Goal: Task Accomplishment & Management: Complete application form

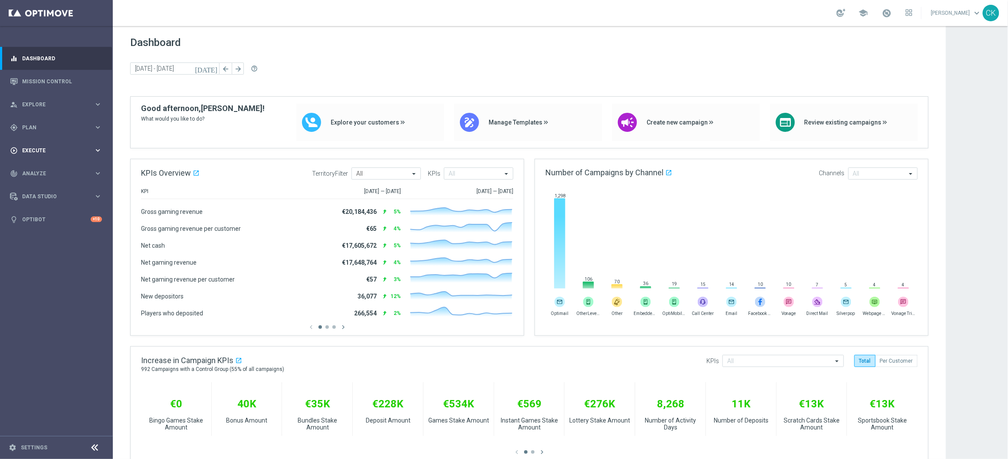
click at [35, 148] on span "Execute" at bounding box center [58, 150] width 72 height 5
click at [32, 128] on span "Plan" at bounding box center [58, 127] width 72 height 5
click at [39, 170] on span "Templates" at bounding box center [54, 171] width 62 height 5
click at [49, 223] on link "Embedded Messaging" at bounding box center [58, 223] width 63 height 7
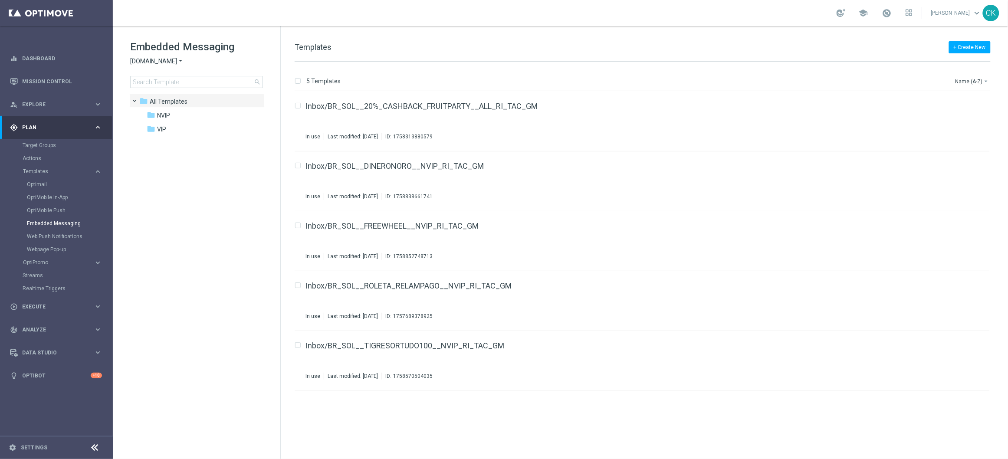
click at [179, 61] on icon "arrow_drop_down" at bounding box center [180, 61] width 7 height 8
click at [168, 91] on div "Lottoland" at bounding box center [163, 92] width 65 height 10
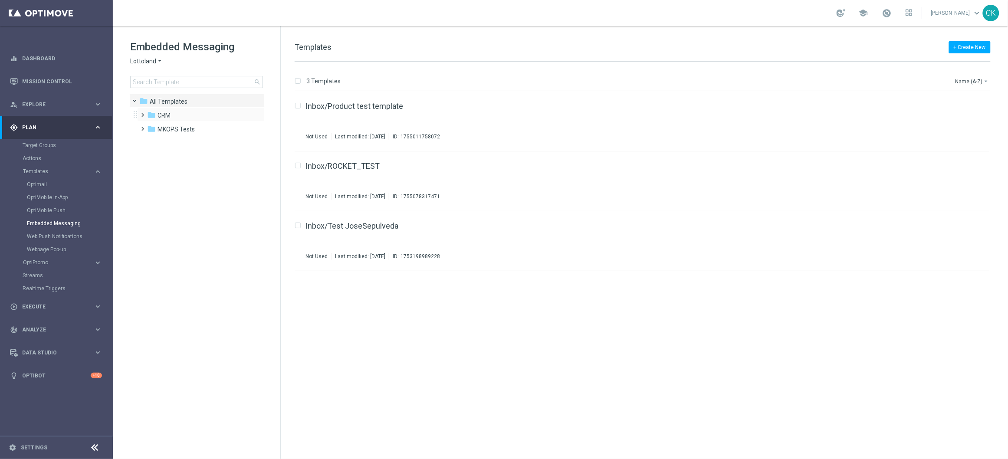
click at [141, 113] on span at bounding box center [141, 110] width 4 height 3
click at [152, 126] on span at bounding box center [150, 124] width 4 height 3
click at [159, 168] on span at bounding box center [159, 166] width 4 height 3
click at [192, 194] on div "folder TAC VIP de_DE" at bounding box center [212, 199] width 78 height 10
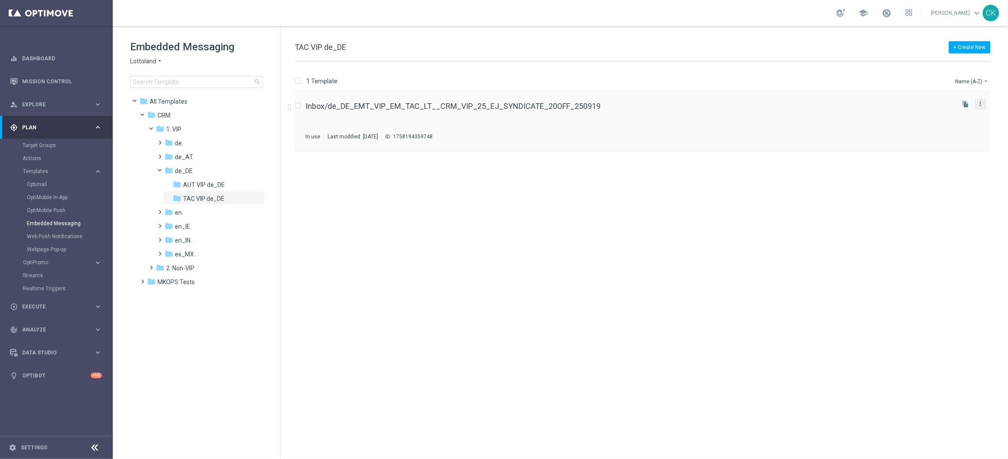
click at [981, 101] on icon "more_vert" at bounding box center [980, 103] width 7 height 7
click at [807, 239] on div "insert_drive_file Inbox/de_DE_EMT_VIP_EM_TAC_LT__CRM_VIP_25_EJ_SYNDICATE_20OFF_…" at bounding box center [646, 275] width 720 height 367
click at [967, 105] on icon "file_copy" at bounding box center [965, 104] width 7 height 7
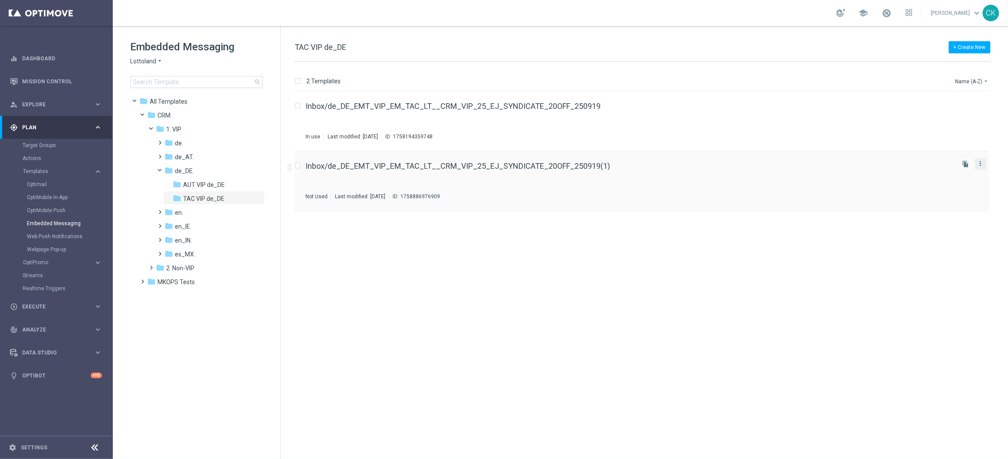
click at [978, 162] on icon "more_vert" at bounding box center [980, 163] width 7 height 7
click at [932, 172] on span "Move" at bounding box center [926, 173] width 13 height 6
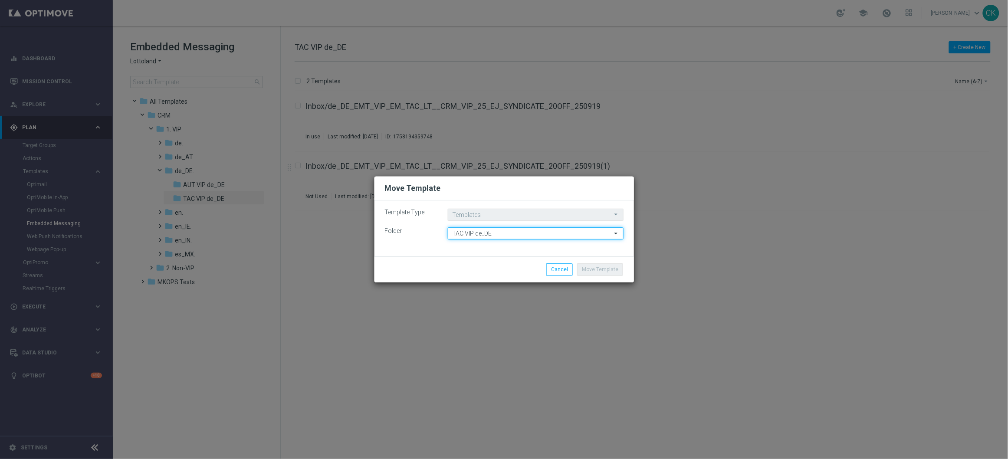
click at [532, 234] on input "TAC VIP de_DE" at bounding box center [536, 233] width 176 height 12
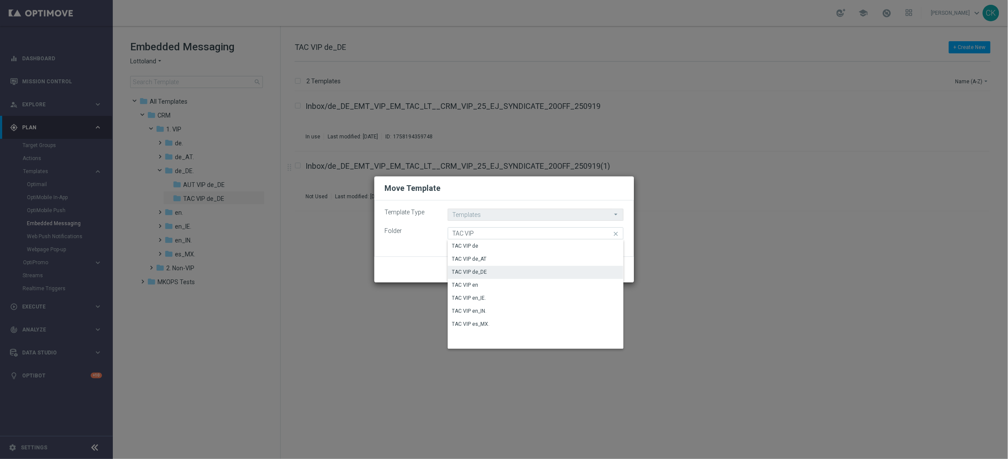
click at [683, 328] on modal-container "Move Template Template Type Templates Templates arrow_drop_down Drag here to se…" at bounding box center [504, 229] width 1008 height 459
type input "TAC VIP de_DE"
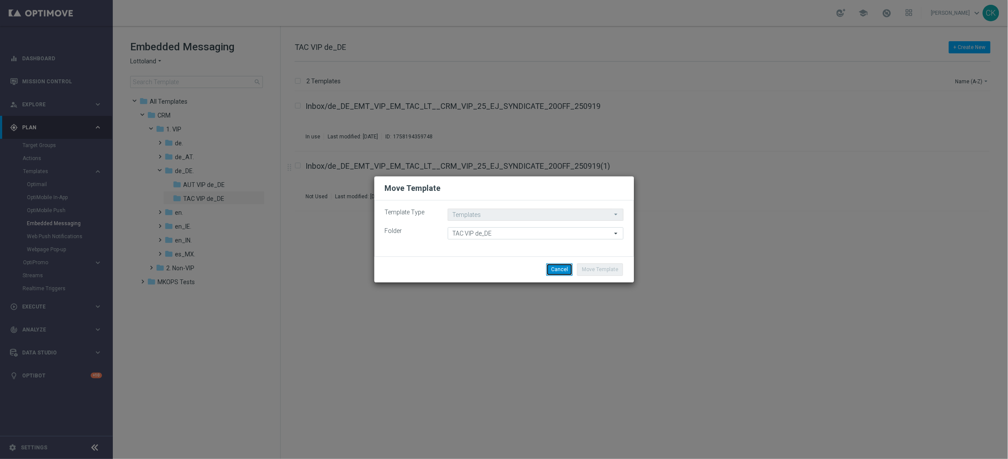
click at [554, 269] on button "Cancel" at bounding box center [559, 269] width 26 height 12
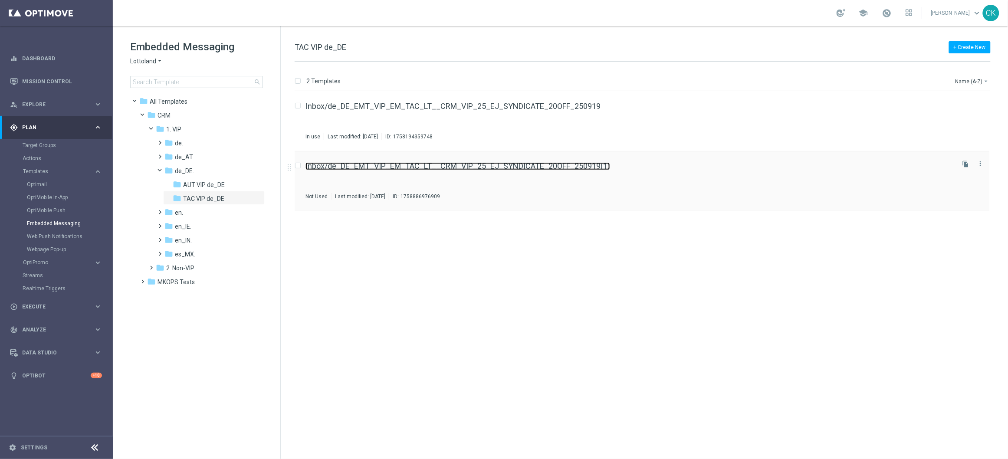
click at [378, 166] on link "Inbox/de_DE_EMT_VIP_EM_TAC_LT__CRM_VIP_25_EJ_SYNDICATE_20OFF_250919(1)" at bounding box center [457, 166] width 304 height 8
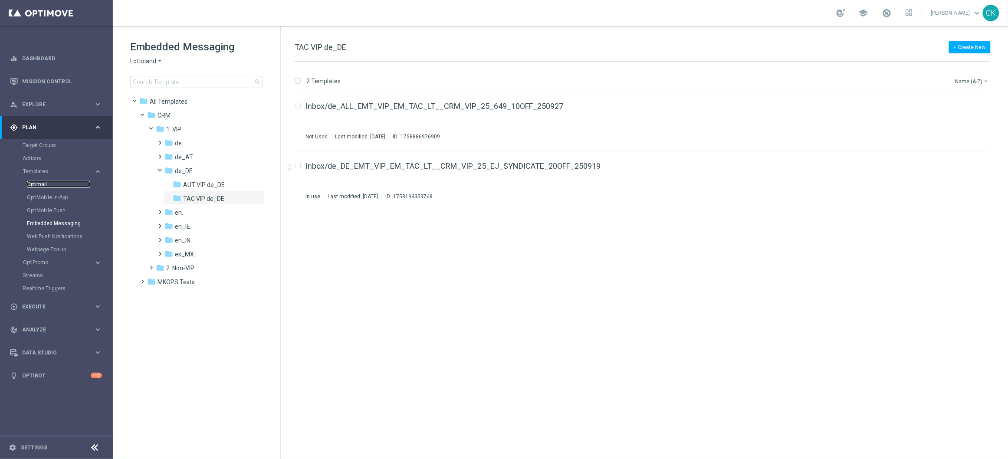
click at [37, 183] on link "Optimail" at bounding box center [58, 184] width 63 height 7
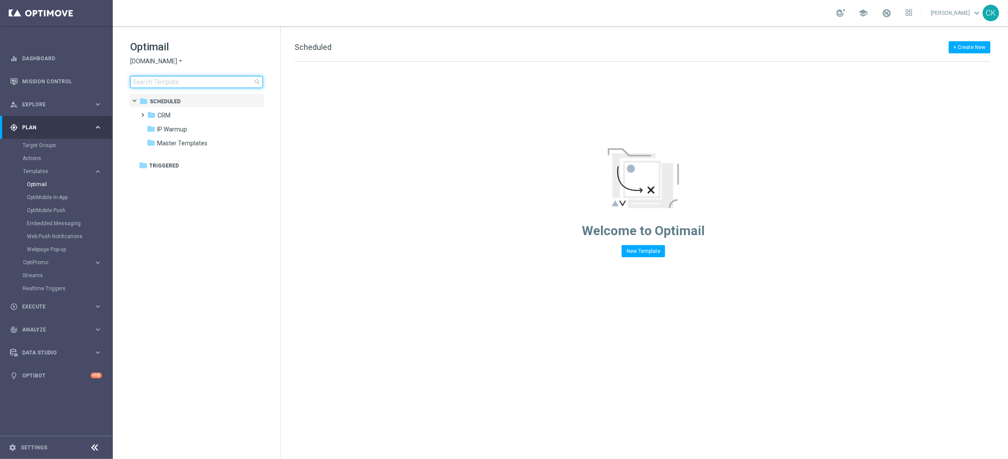
click at [181, 77] on input at bounding box center [196, 82] width 133 height 12
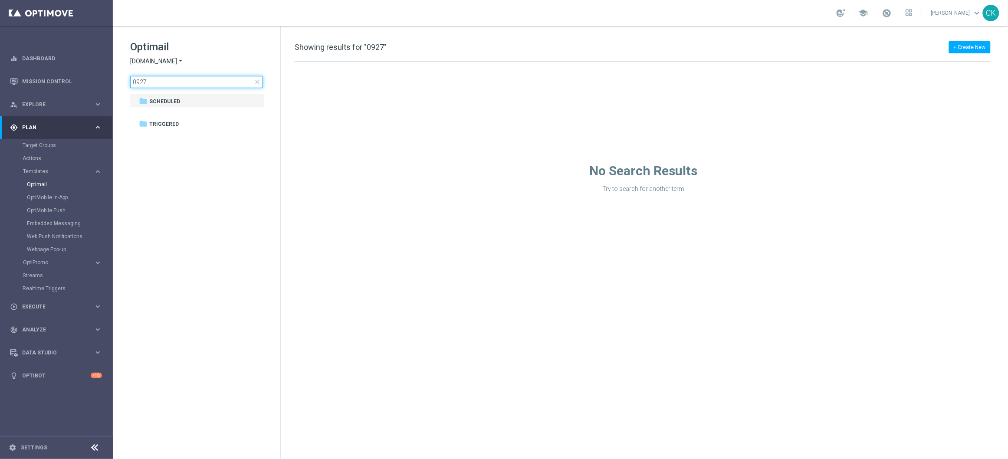
type input "0927"
click at [180, 60] on icon "arrow_drop_down" at bounding box center [180, 61] width 7 height 8
click at [169, 74] on div "lottoland" at bounding box center [163, 71] width 65 height 10
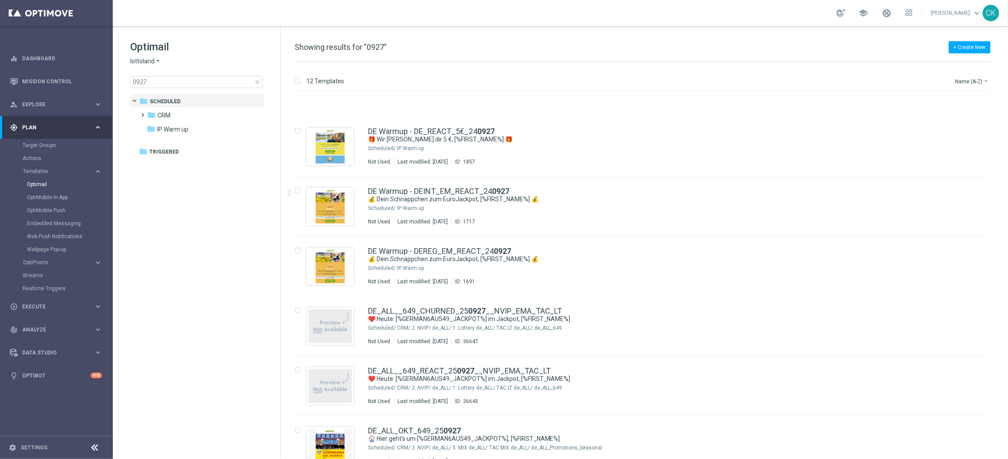
scroll to position [350, 0]
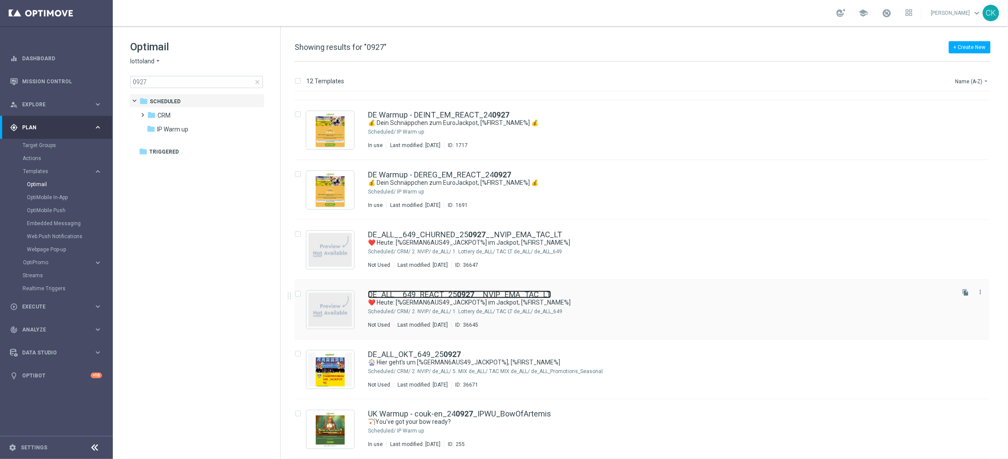
click at [440, 292] on link "DE_ALL__649_REACT_25 0927 __NVIP_EMA_TAC_LT" at bounding box center [459, 295] width 183 height 8
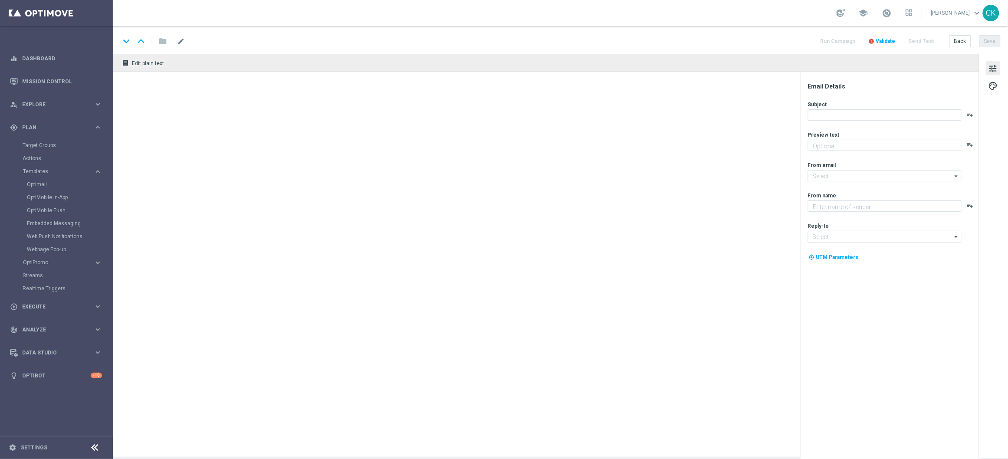
type textarea "Spare beim LOTTO 6aus49."
type input "[EMAIL_ADDRESS][DOMAIN_NAME]"
type textarea "Lottoland"
type input "[EMAIL_ADDRESS][DOMAIN_NAME]"
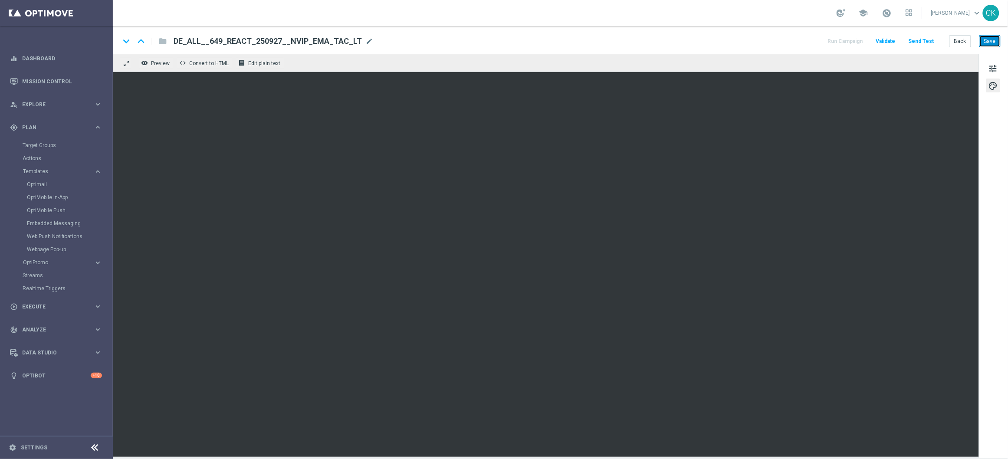
click at [991, 45] on button "Save" at bounding box center [989, 41] width 21 height 12
click at [962, 40] on button "Back" at bounding box center [960, 41] width 22 height 12
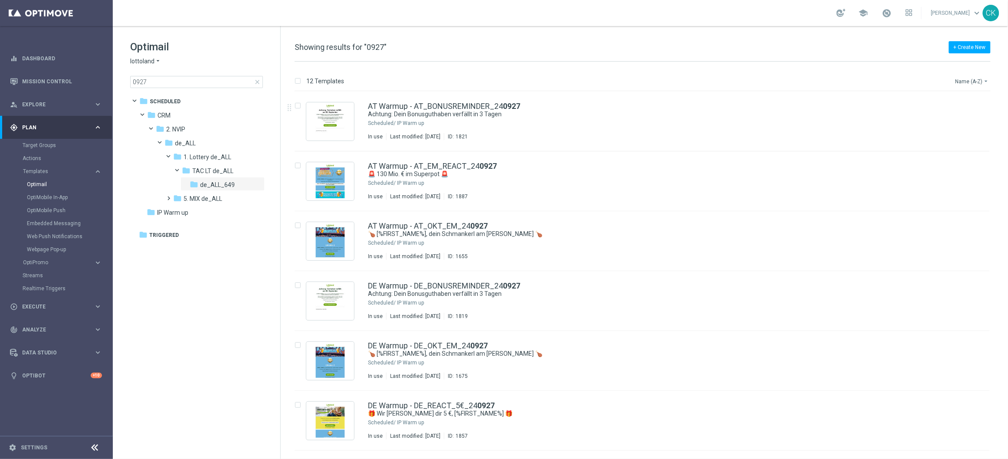
click at [971, 80] on button "Name (A-Z) arrow_drop_down" at bounding box center [972, 81] width 36 height 10
click at [958, 120] on span "Date Modified (Newest)" at bounding box center [957, 120] width 58 height 6
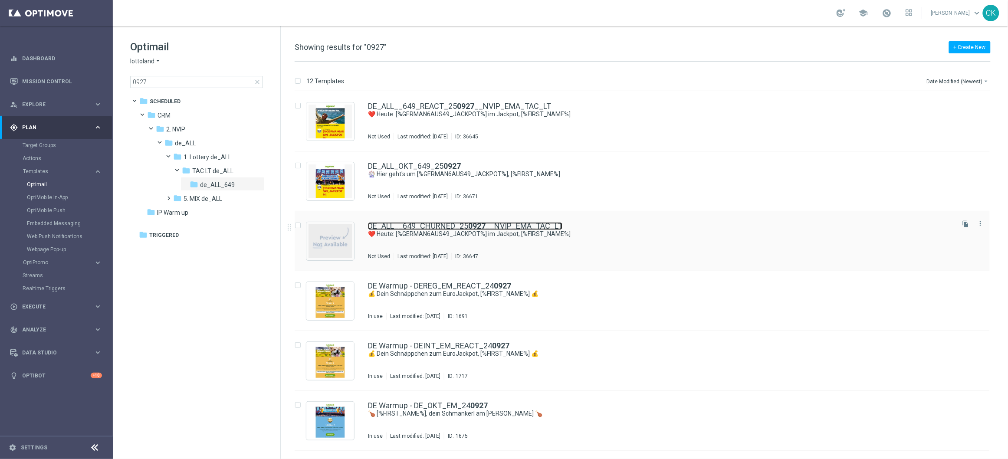
click at [442, 226] on link "DE_ALL__649_CHURNED_25 0927 __NVIP_EMA_TAC_LT" at bounding box center [465, 226] width 194 height 8
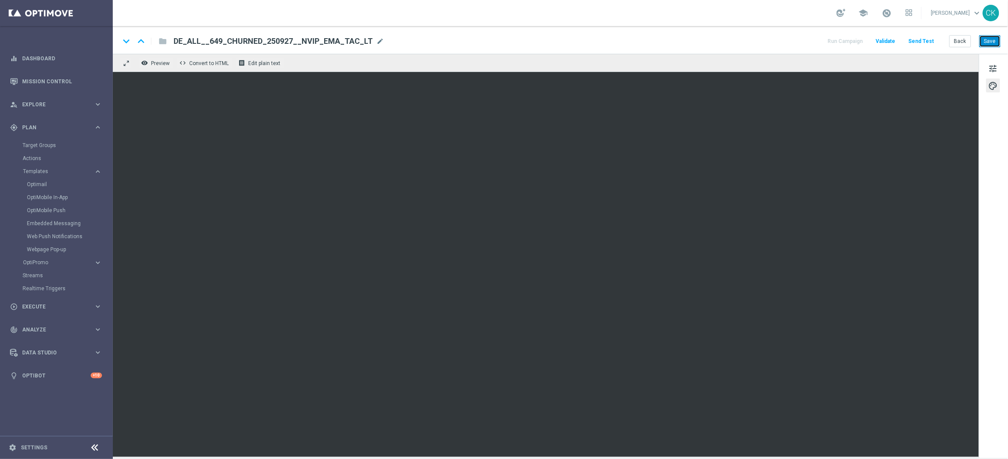
click at [992, 40] on button "Save" at bounding box center [989, 41] width 21 height 12
click at [991, 38] on button "Save" at bounding box center [989, 41] width 21 height 12
click at [961, 38] on button "Back" at bounding box center [960, 41] width 22 height 12
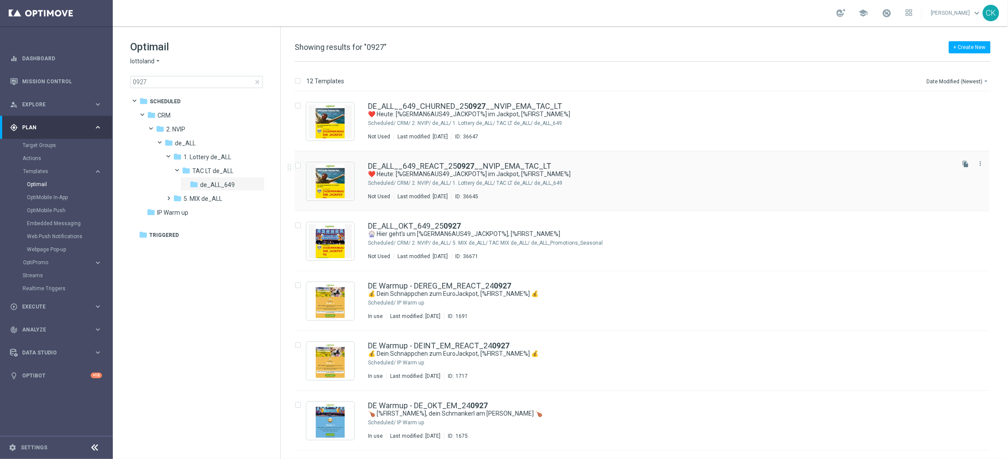
click at [398, 160] on div "DE_ALL__649_REACT_25 0927 __NVIP_EMA_TAC_LT ❤️ Heute: [%[DEMOGRAPHIC_DATA]%] im…" at bounding box center [641, 181] width 695 height 60
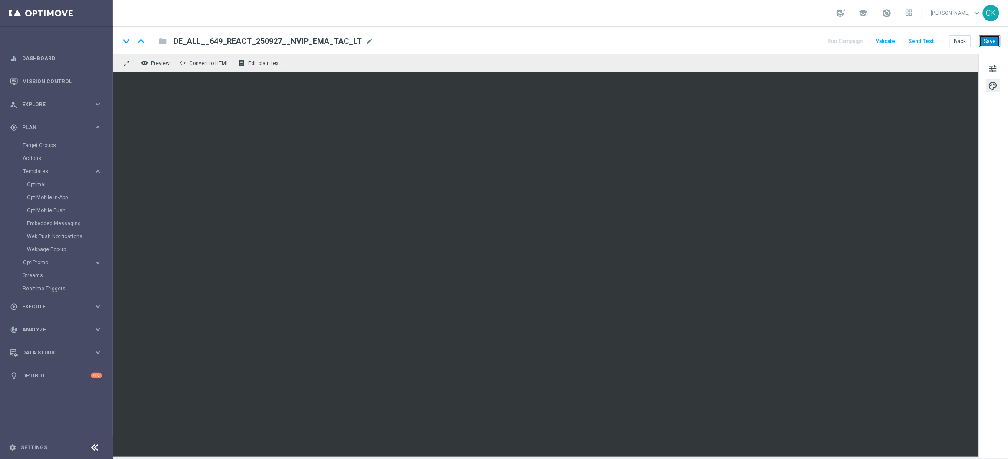
click at [991, 36] on button "Save" at bounding box center [989, 41] width 21 height 12
click at [991, 39] on button "Save" at bounding box center [989, 41] width 21 height 12
click at [963, 41] on button "Back" at bounding box center [960, 41] width 22 height 12
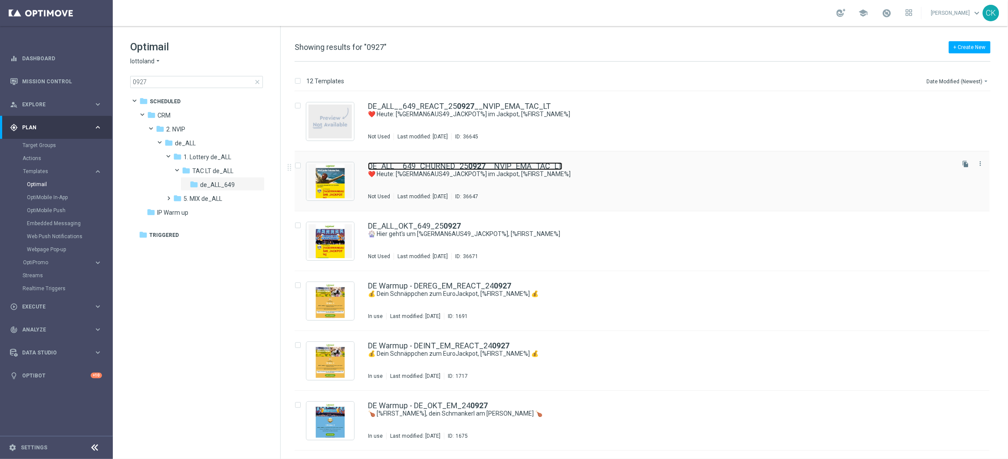
click at [409, 165] on link "DE_ALL__649_CHURNED_25 0927 __NVIP_EMA_TAC_LT" at bounding box center [465, 166] width 194 height 8
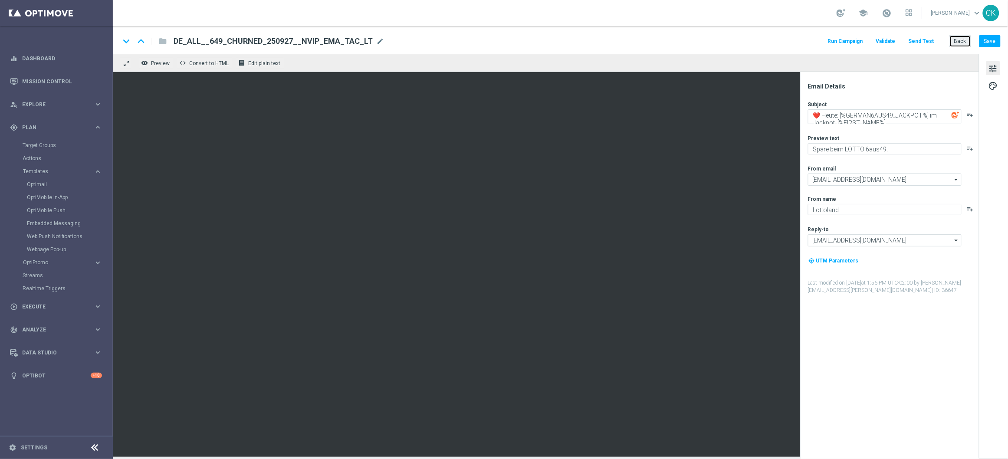
click at [962, 39] on button "Back" at bounding box center [960, 41] width 22 height 12
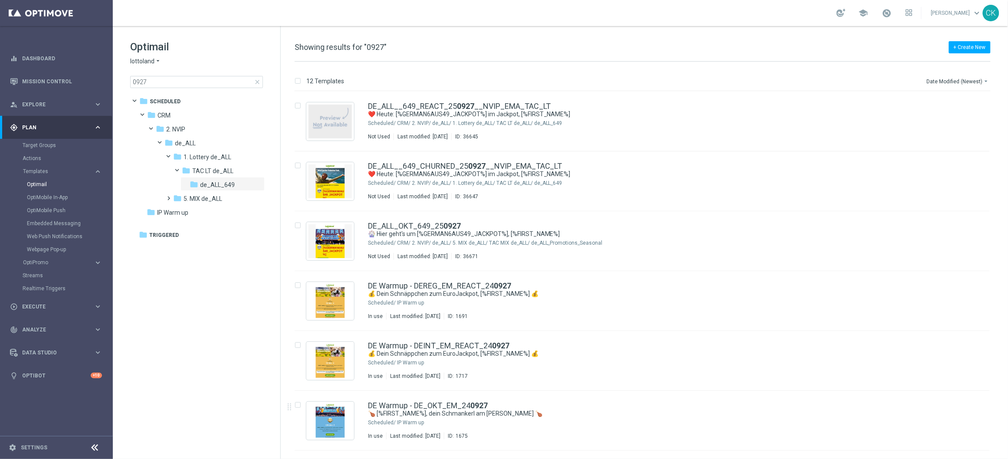
click at [184, 88] on div "Optimail lottoland arrow_drop_down × lottoland 0927 close folder 1 Folder folde…" at bounding box center [196, 85] width 167 height 119
click at [173, 83] on input "0927" at bounding box center [196, 82] width 133 height 12
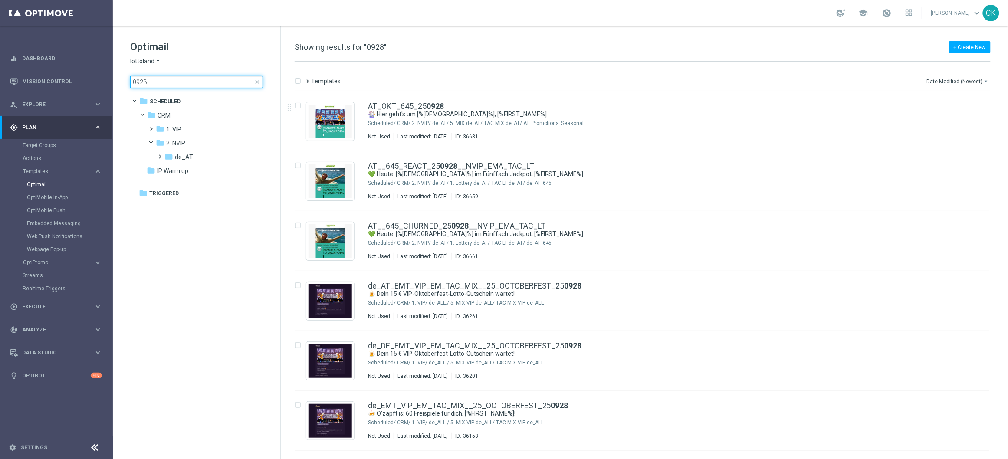
type input "0928"
click at [411, 159] on div "AT__645_REACT_25 0928 __NVIP_EMA_TAC_LT 💚 Heute: [%[DEMOGRAPHIC_DATA]%] im Fünf…" at bounding box center [641, 181] width 695 height 60
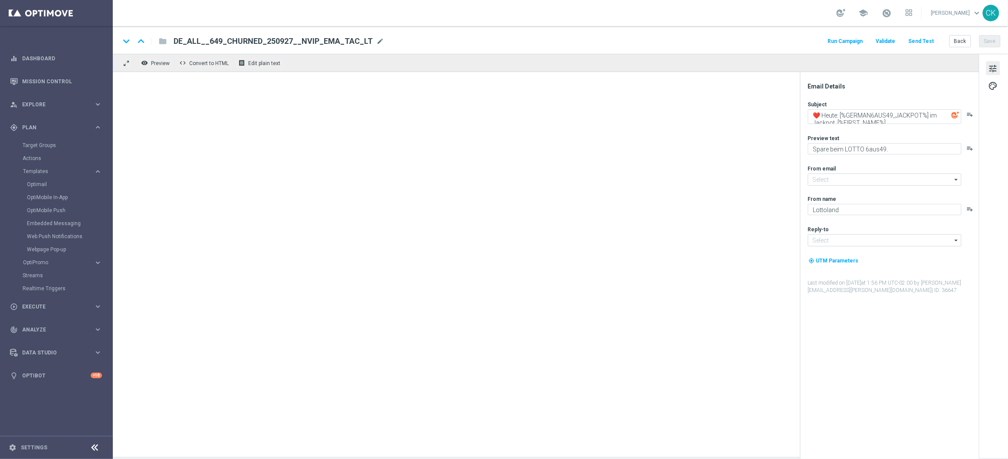
type input "[EMAIL_ADDRESS][DOMAIN_NAME]"
type textarea "💚 Heute: [%[DEMOGRAPHIC_DATA]%] im Fünffach Jackpot, [%FIRST_NAME%]"
type textarea "Spare beim LOTTO 6 aus 45."
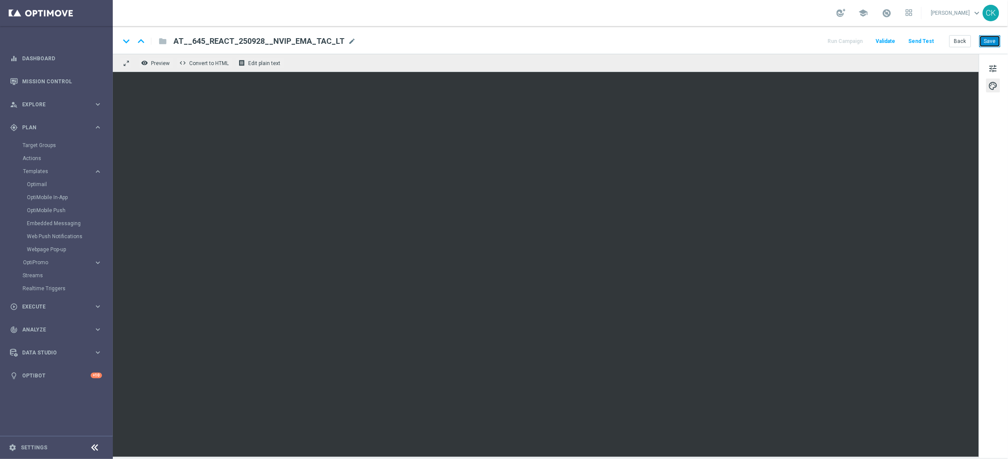
click at [992, 43] on button "Save" at bounding box center [989, 41] width 21 height 12
click at [965, 43] on button "Back" at bounding box center [960, 41] width 22 height 12
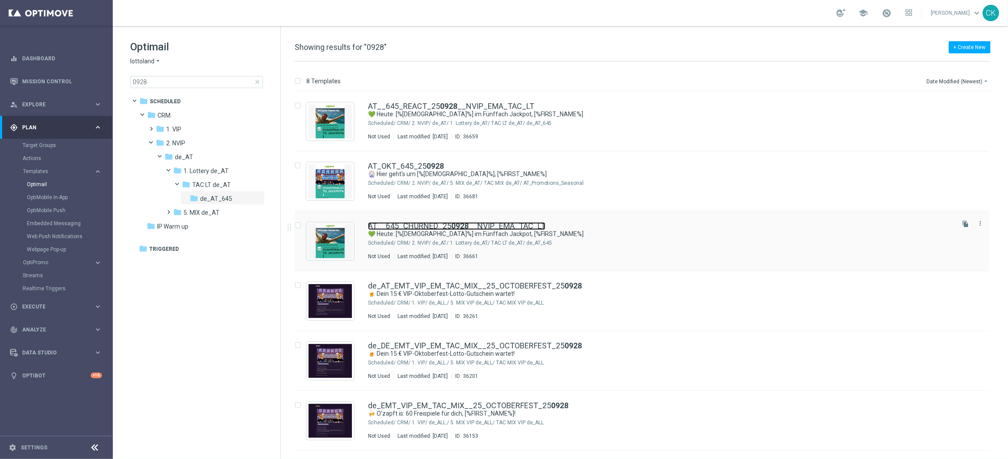
click at [395, 225] on link "AT__645_CHURNED_25 0928 __NVIP_EMA_TAC_LT" at bounding box center [456, 226] width 177 height 8
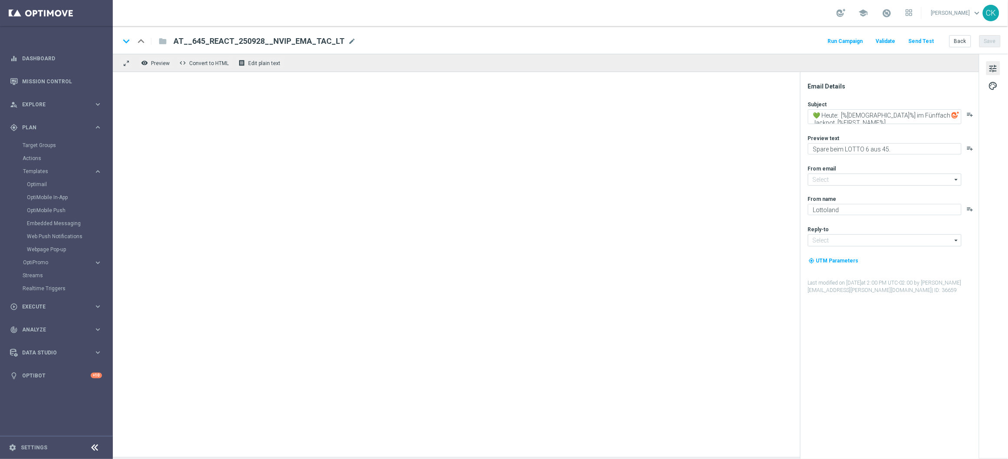
type input "[EMAIL_ADDRESS][DOMAIN_NAME]"
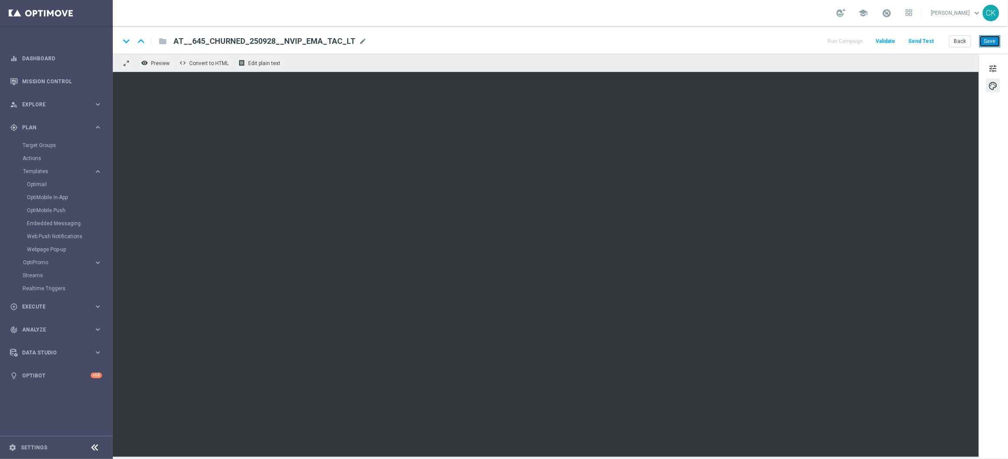
click at [986, 43] on button "Save" at bounding box center [989, 41] width 21 height 12
click at [991, 42] on button "Save" at bounding box center [989, 41] width 21 height 12
click at [959, 43] on button "Back" at bounding box center [960, 41] width 22 height 12
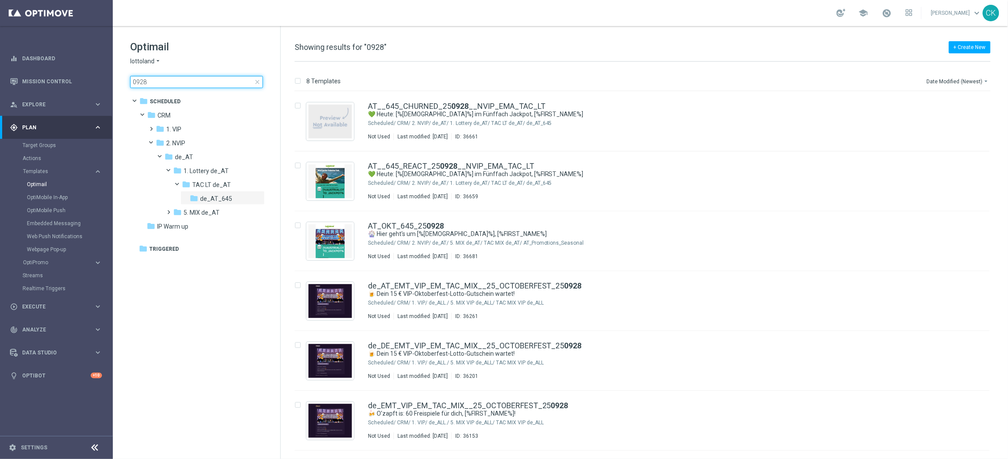
click at [164, 80] on input "0928" at bounding box center [196, 82] width 133 height 12
type input "0"
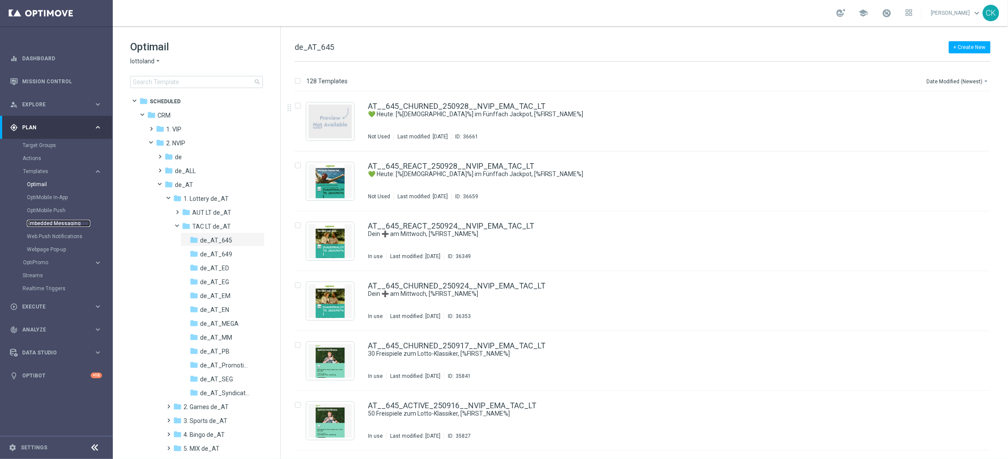
click at [44, 223] on link "Embedded Messaging" at bounding box center [58, 223] width 63 height 7
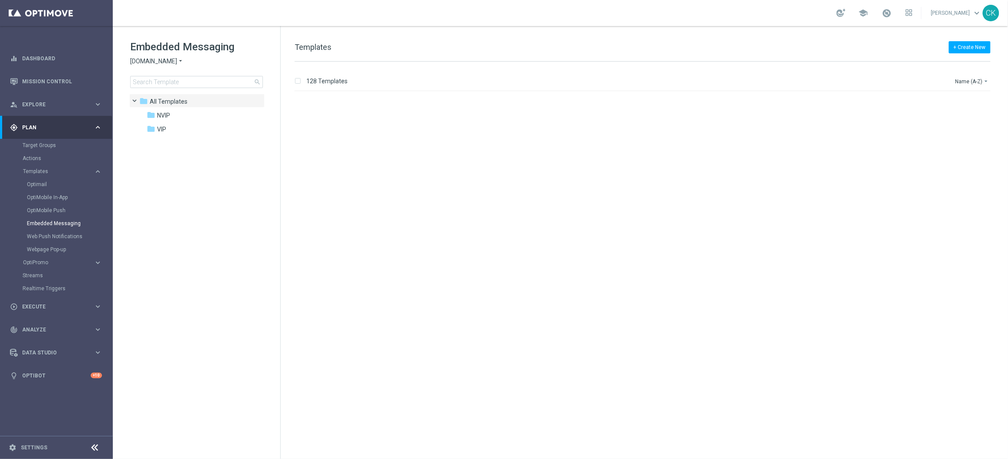
click at [181, 61] on icon "arrow_drop_down" at bounding box center [180, 61] width 7 height 8
click at [170, 88] on div "Lottoland" at bounding box center [163, 92] width 65 height 10
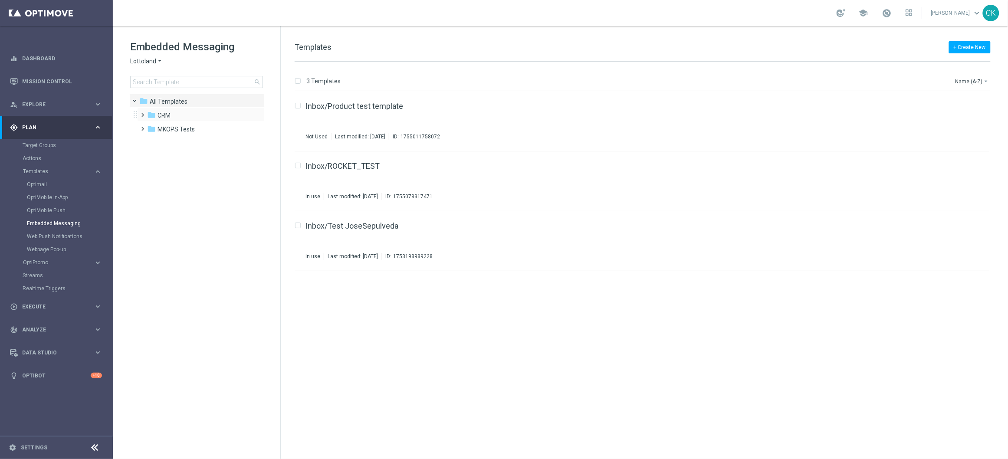
click at [143, 112] on span at bounding box center [141, 110] width 4 height 3
click at [151, 126] on span at bounding box center [150, 124] width 4 height 3
click at [160, 168] on span at bounding box center [159, 166] width 4 height 3
click at [183, 196] on span "TAC VIP de_DE" at bounding box center [203, 199] width 41 height 8
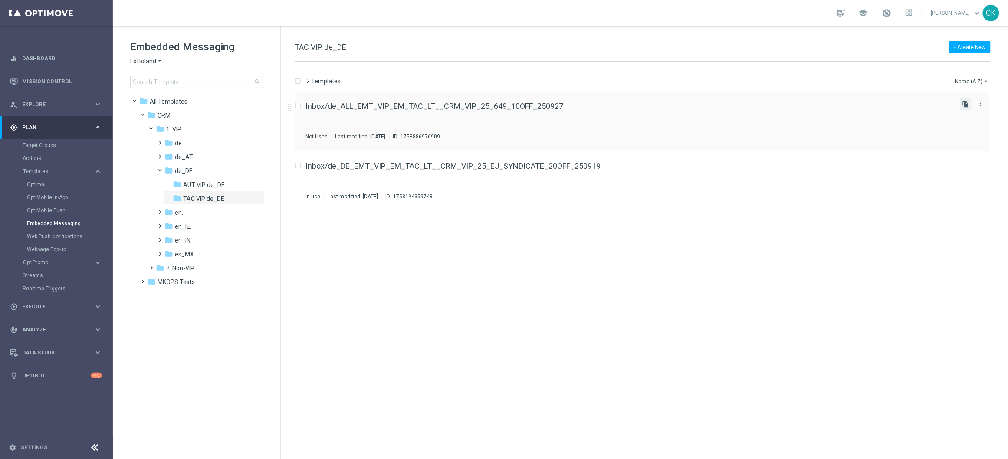
click at [965, 105] on icon "file_copy" at bounding box center [965, 104] width 7 height 7
click at [985, 163] on button "more_vert" at bounding box center [980, 163] width 9 height 10
click at [928, 175] on span "Move" at bounding box center [926, 173] width 13 height 6
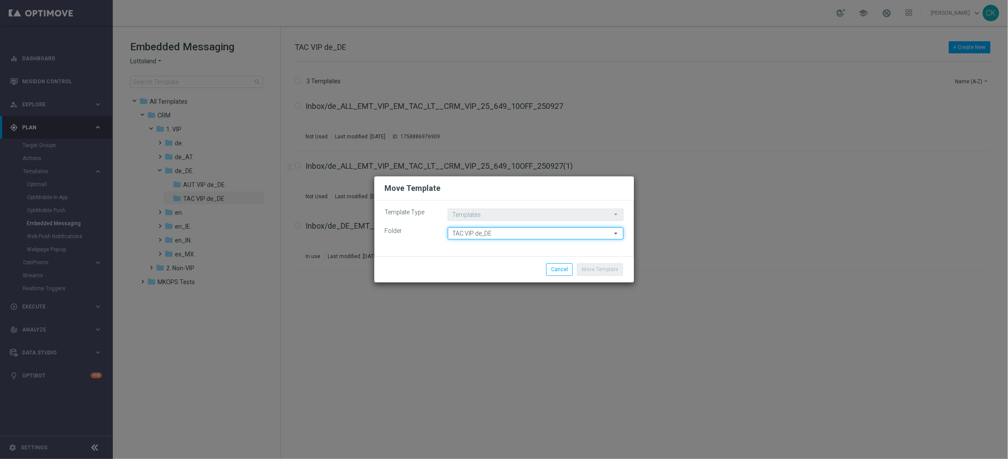
click at [589, 233] on input "TAC VIP de_DE" at bounding box center [536, 233] width 176 height 12
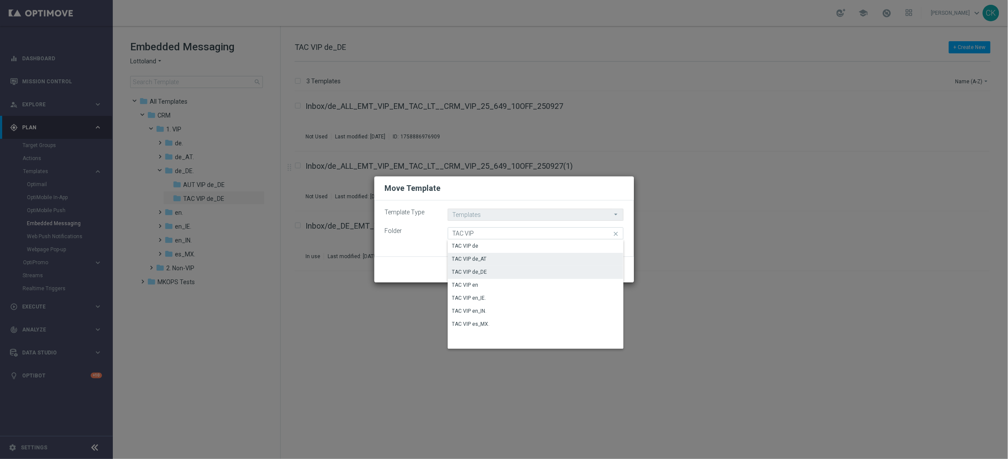
click at [532, 259] on div "TAC VIP de_AT" at bounding box center [536, 259] width 176 height 12
type input "TAC VIP de_AT"
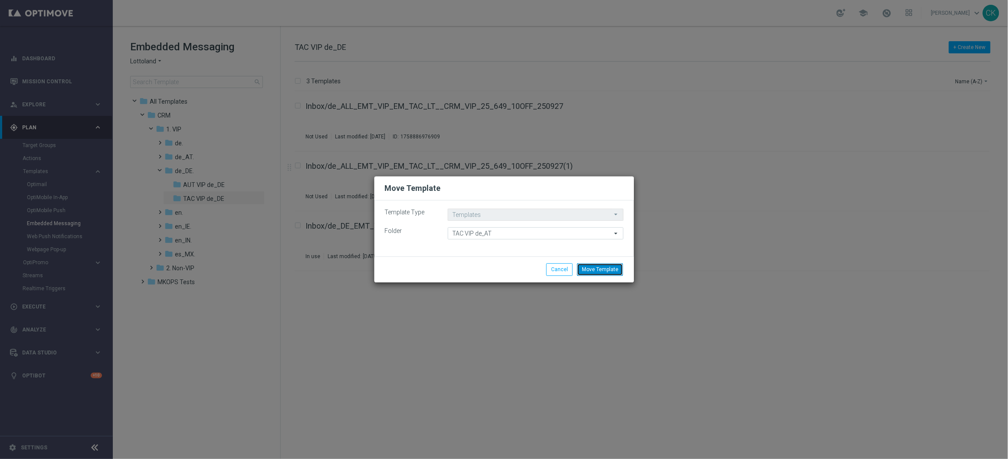
click at [598, 269] on button "Move Template" at bounding box center [600, 269] width 46 height 12
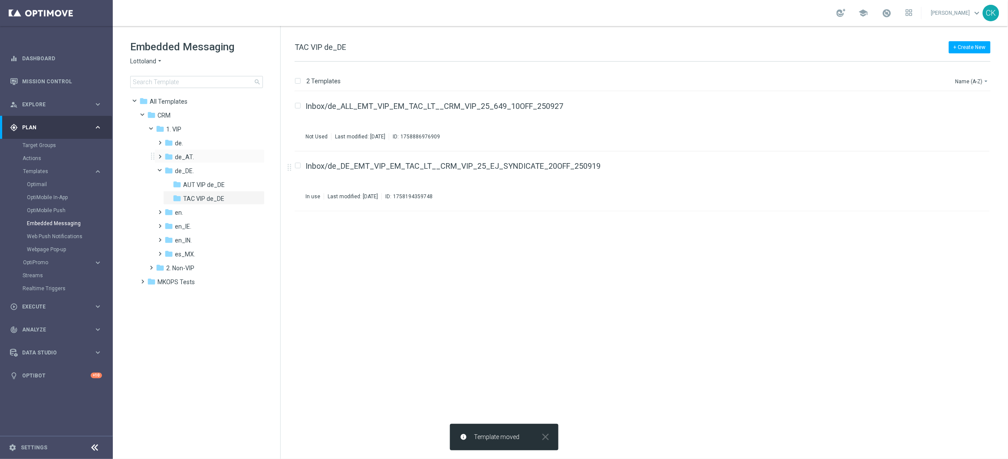
click at [160, 154] on span at bounding box center [159, 152] width 4 height 3
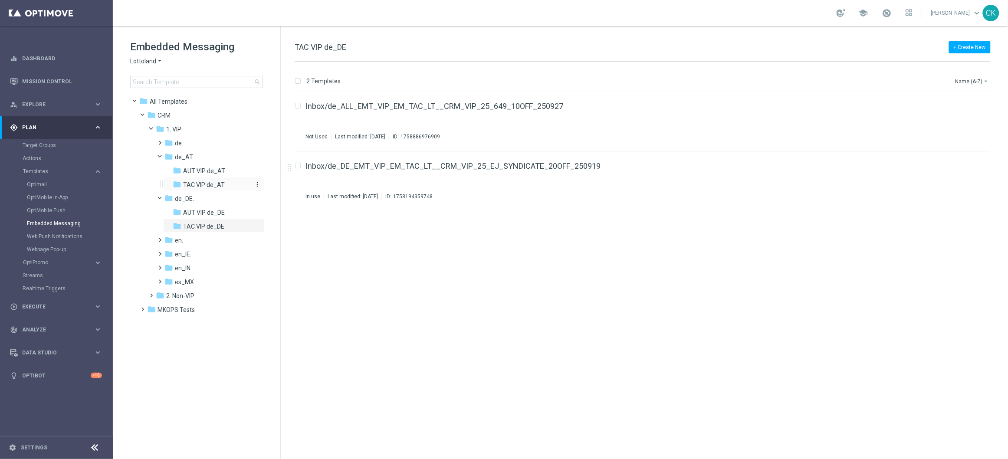
click at [186, 186] on span "TAC VIP de_AT" at bounding box center [204, 185] width 42 height 8
click at [461, 105] on link "Inbox/de_ALL_EMT_VIP_EM_TAC_LT__CRM_VIP_25_649_10OFF_250927(1)" at bounding box center [438, 106] width 267 height 8
click at [30, 308] on span "Execute" at bounding box center [58, 306] width 72 height 5
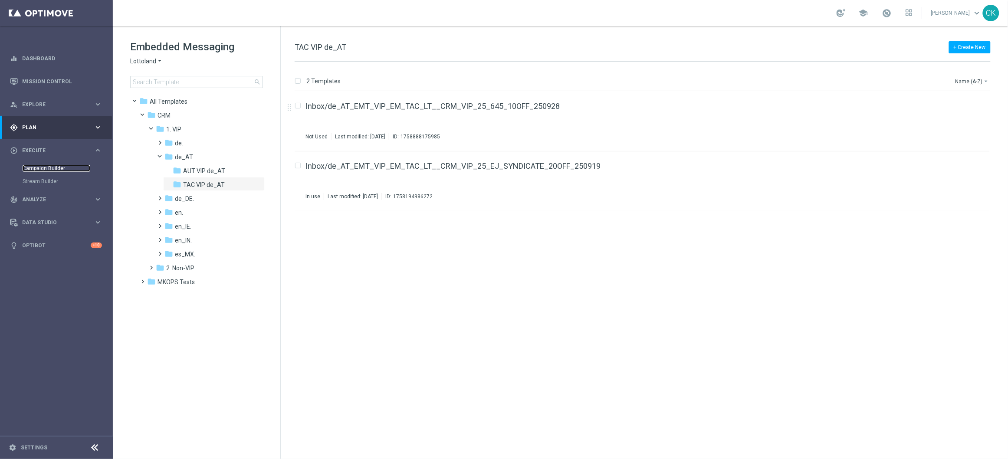
click at [44, 167] on link "Campaign Builder" at bounding box center [57, 168] width 68 height 7
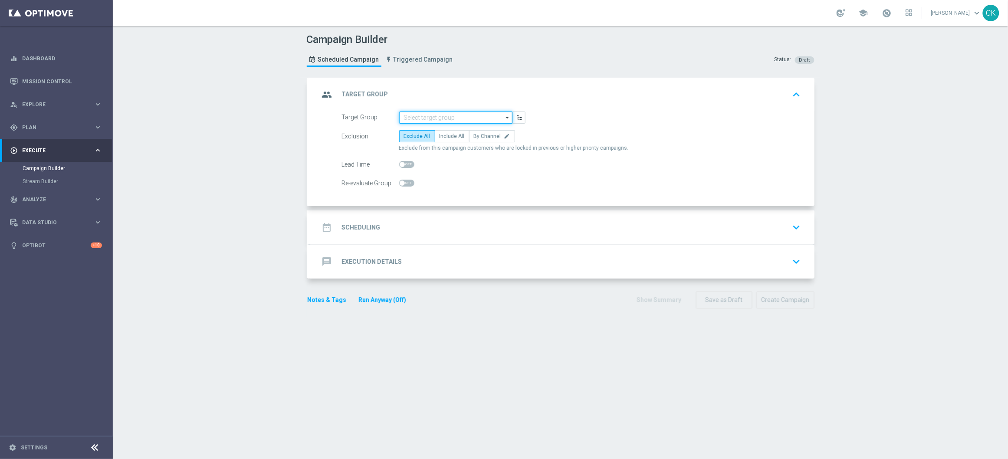
click at [462, 114] on input at bounding box center [455, 117] width 113 height 12
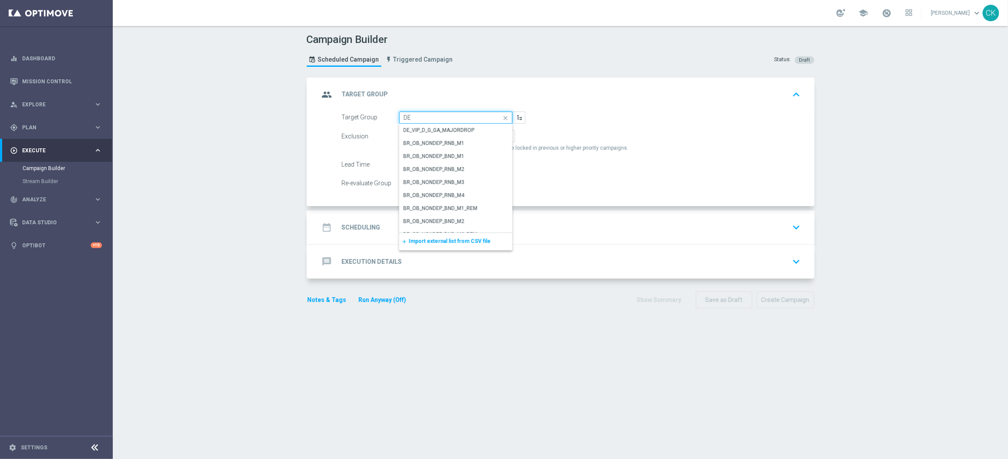
type input "D"
click at [436, 128] on div "DE_Palma_test_team" at bounding box center [428, 130] width 50 height 8
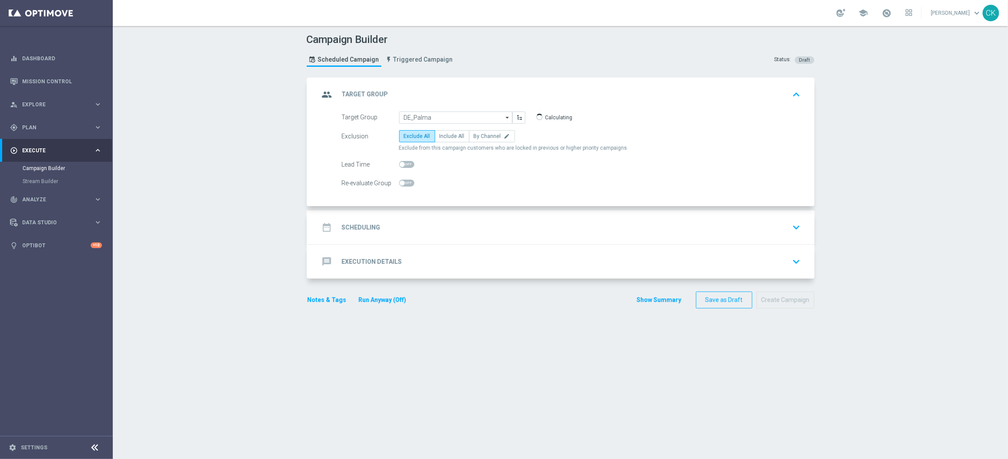
type input "DE_Palma_test_team"
click at [441, 139] on label "Include All" at bounding box center [452, 136] width 35 height 12
click at [441, 139] on input "Include All" at bounding box center [442, 138] width 6 height 6
radio input "true"
click at [354, 225] on h2 "Scheduling" at bounding box center [361, 227] width 39 height 8
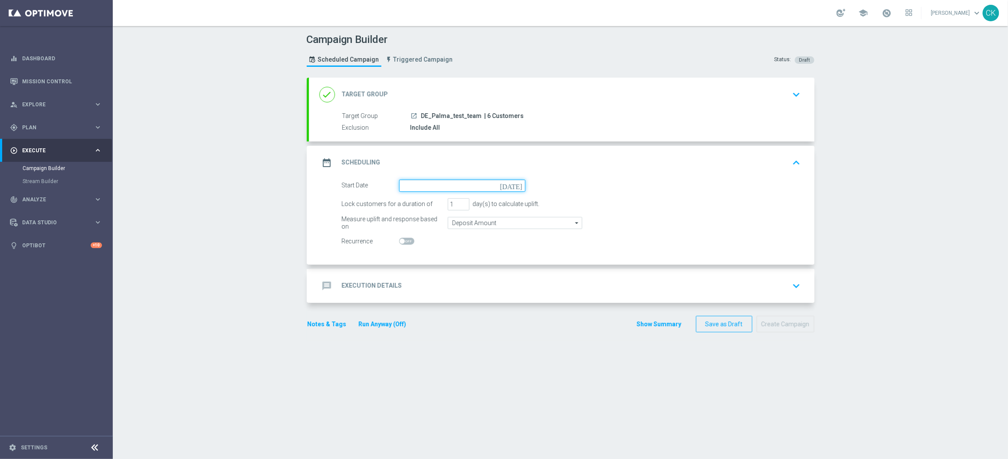
click at [468, 181] on input at bounding box center [462, 186] width 126 height 12
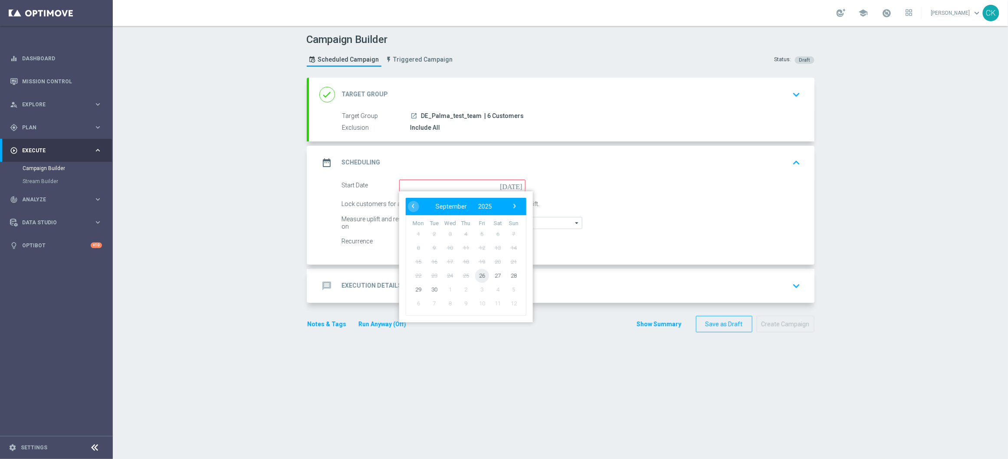
click at [478, 278] on span "26" at bounding box center [481, 275] width 14 height 14
type input "[DATE]"
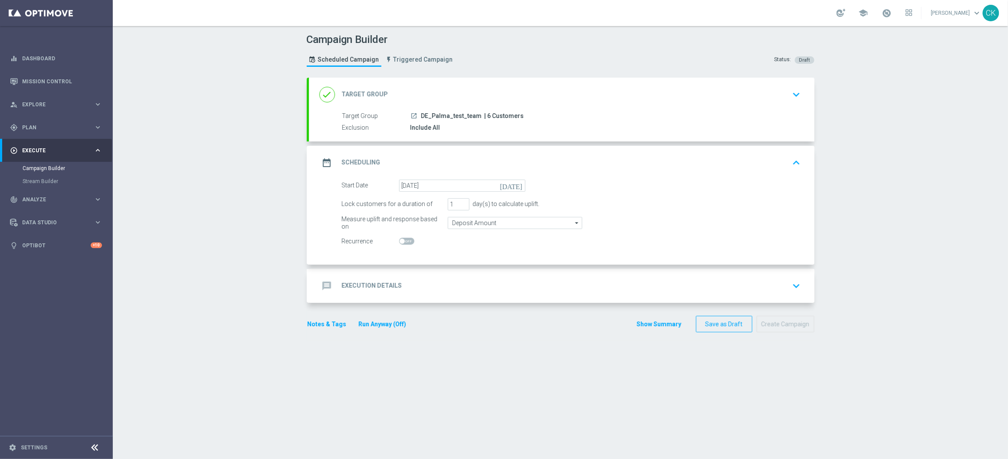
click at [353, 284] on h2 "Execution Details" at bounding box center [372, 285] width 60 height 8
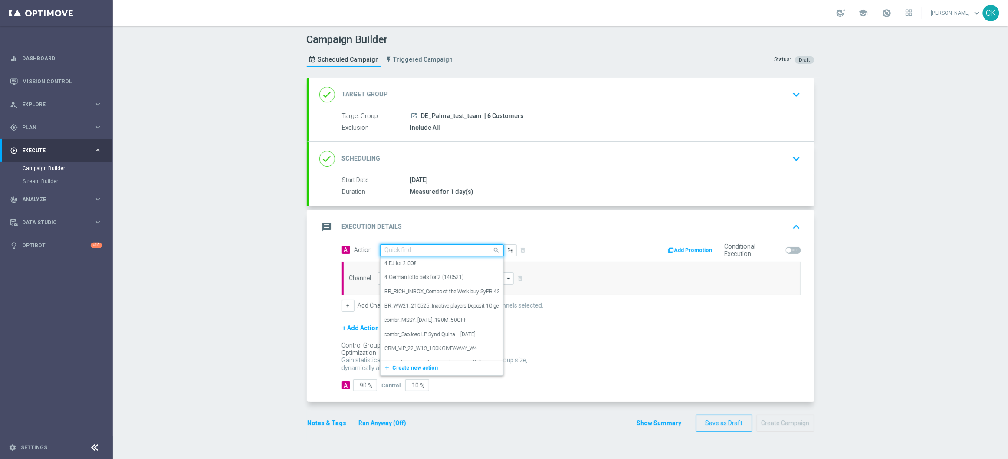
click at [409, 254] on div "Quick find" at bounding box center [442, 250] width 124 height 12
paste input "24 lines 649 inkl. S77 & S6 & GS with 10€ off"
type input "24 lines 649 inkl. S77 & S6 & GS with 10€ off"
click at [409, 277] on span "Create new action" at bounding box center [416, 277] width 46 height 6
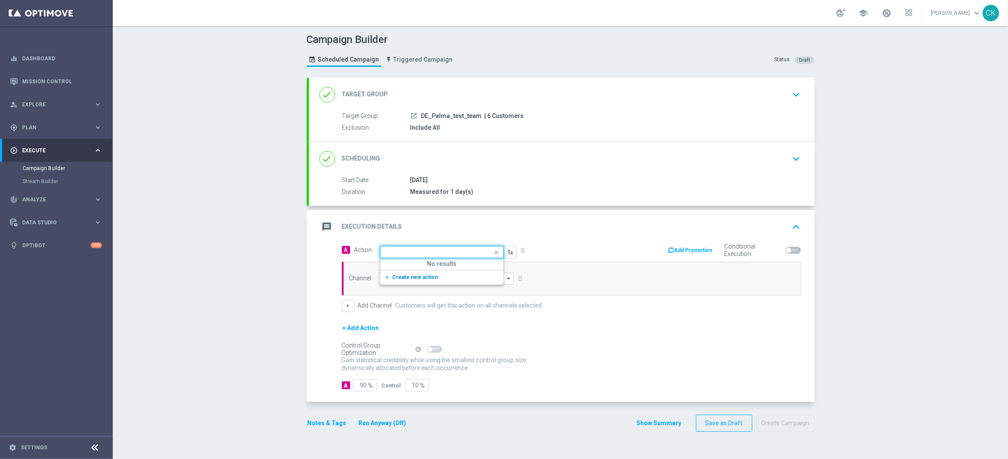
scroll to position [0, 0]
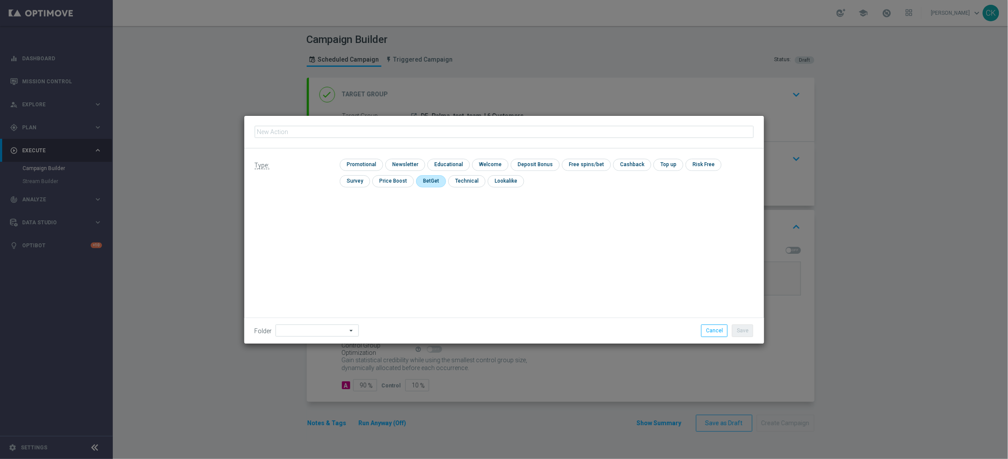
type input "24 lines 649 inkl. S77 & S6 & GS with 10€ off"
click at [366, 163] on input "checkbox" at bounding box center [360, 165] width 41 height 12
checkbox input "true"
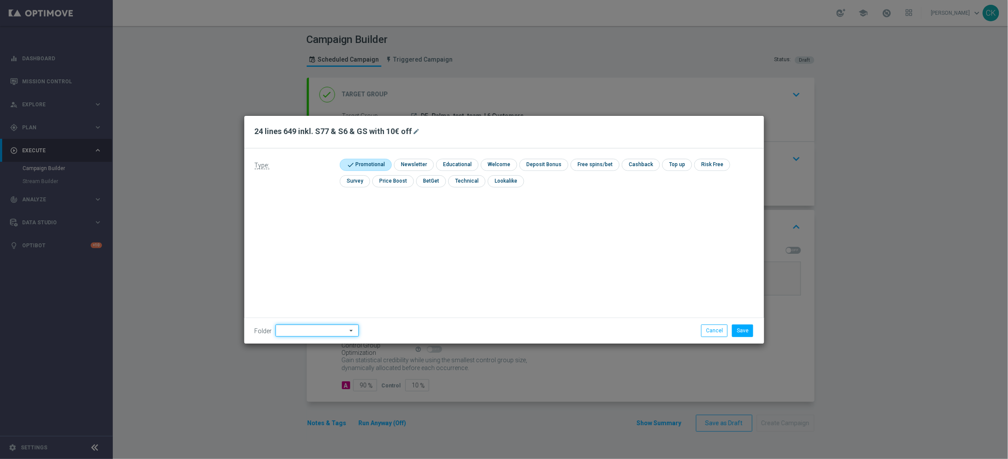
click at [290, 328] on input at bounding box center [316, 330] width 83 height 12
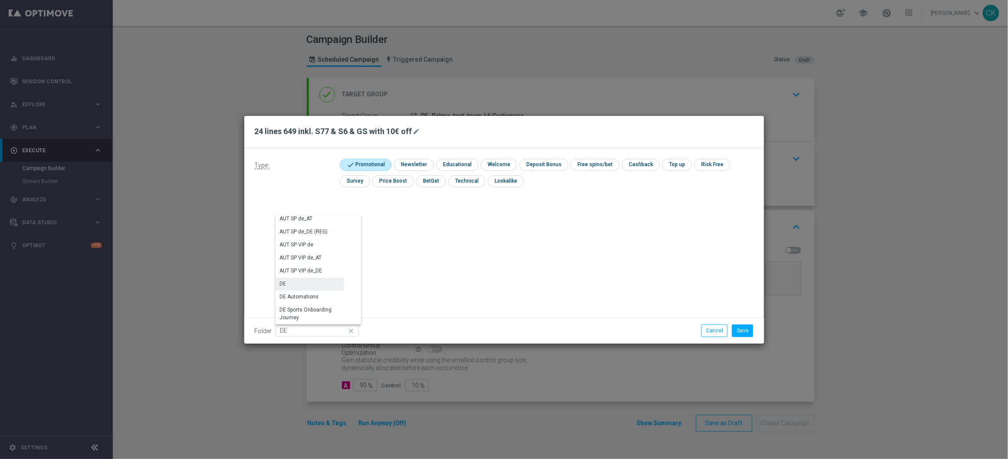
click at [290, 281] on div "DE" at bounding box center [309, 284] width 69 height 12
type input "DE"
click at [483, 250] on div "Type: check Promotional check Newsletter check Educational check Welcome check …" at bounding box center [504, 245] width 520 height 195
click at [748, 325] on button "Save" at bounding box center [742, 330] width 21 height 12
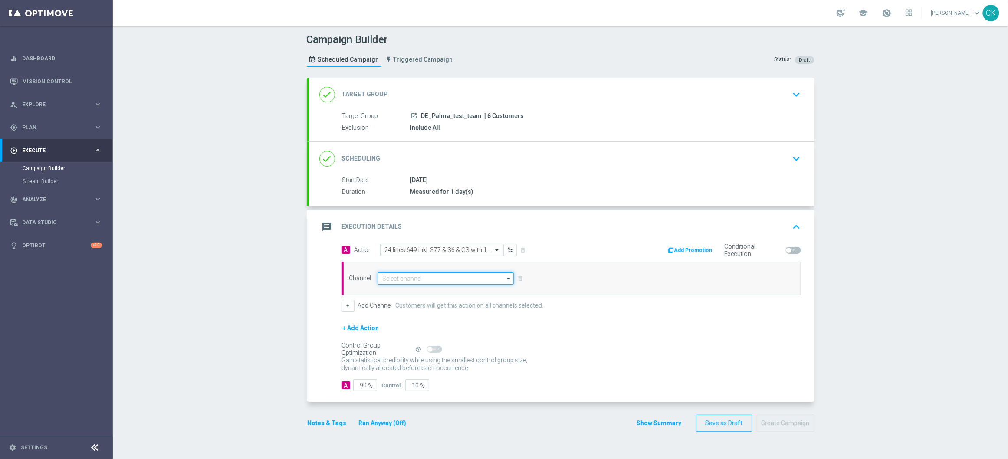
click at [441, 278] on input at bounding box center [446, 278] width 136 height 12
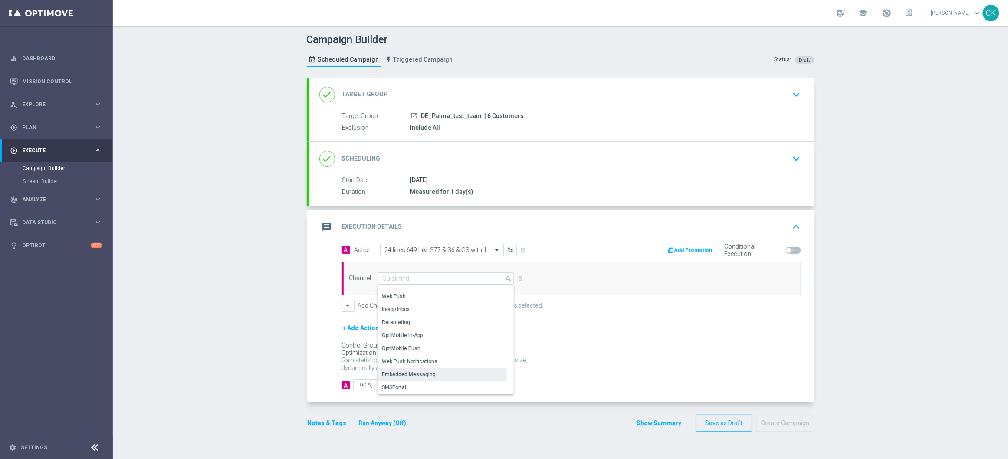
click at [401, 374] on div "Embedded Messaging" at bounding box center [409, 374] width 54 height 8
type input "Embedded Messaging"
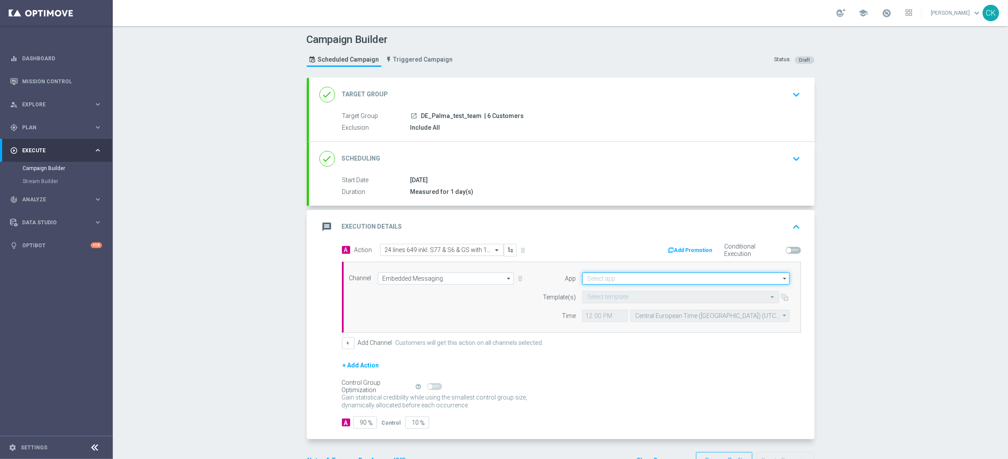
click at [599, 280] on input at bounding box center [685, 278] width 207 height 12
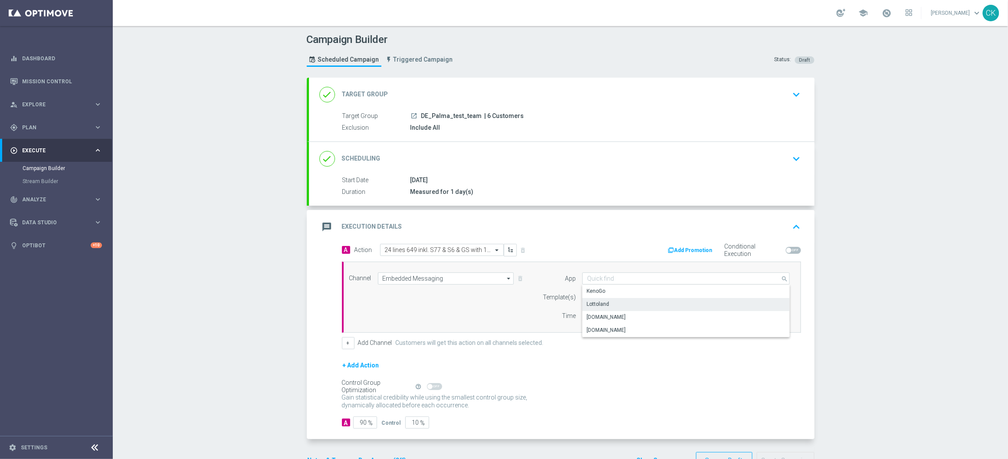
click at [605, 303] on div "Lottoland" at bounding box center [685, 304] width 207 height 12
type input "Lottoland"
click at [603, 296] on input "text" at bounding box center [672, 297] width 170 height 7
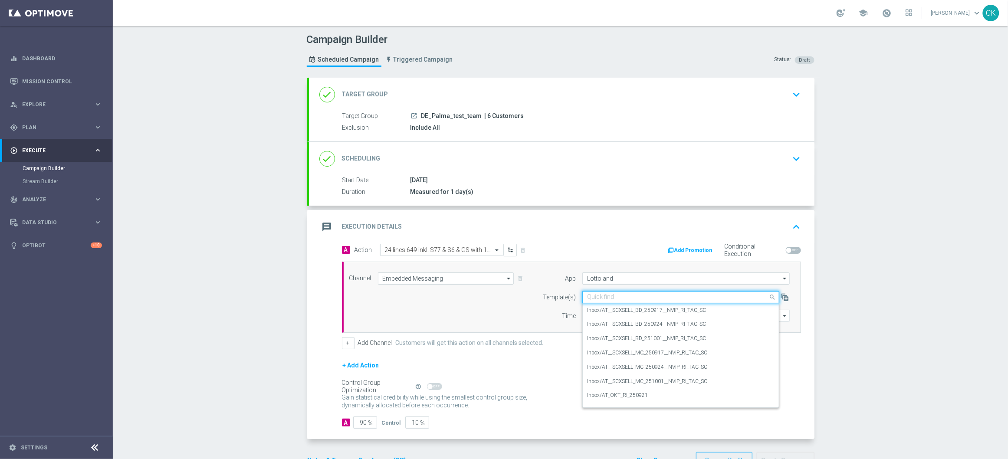
paste input "de_ALL_EMT_VIP_EM_TAC_LT__CRM_VIP_25_649_10OFF_250927"
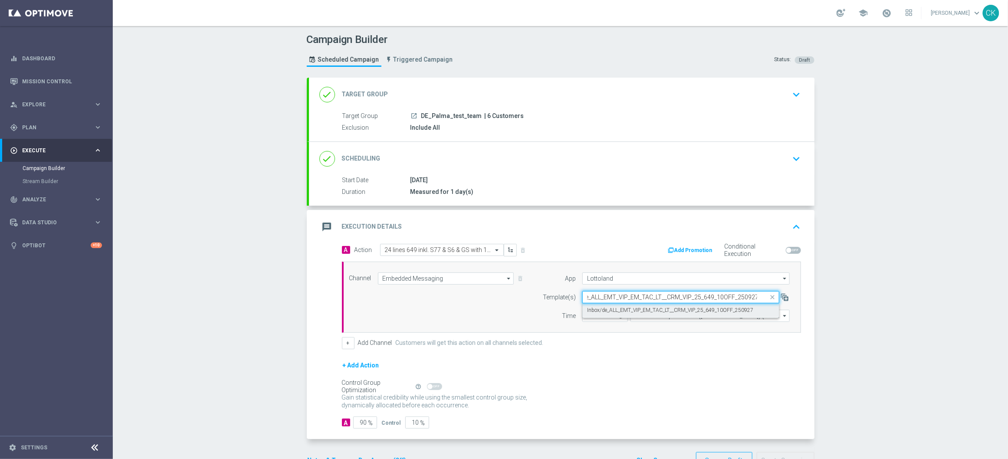
click at [598, 311] on label "Inbox/de_ALL_EMT_VIP_EM_TAC_LT__CRM_VIP_25_649_10OFF_250927" at bounding box center [670, 310] width 166 height 7
type input "de_ALL_EMT_VIP_EM_TAC_LT__CRM_VIP_25_649_10OFF_250927"
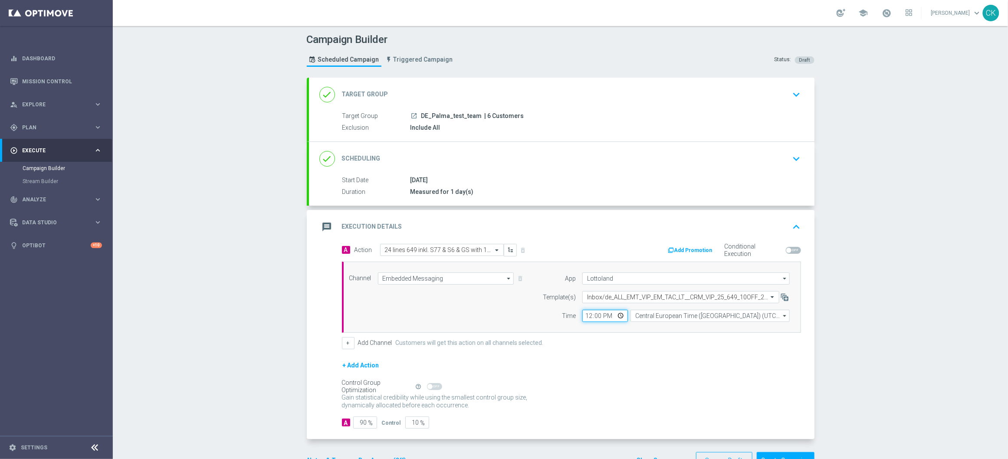
click at [585, 315] on input "12:00" at bounding box center [605, 316] width 46 height 12
type input "14:15"
click at [610, 330] on div "Channel Embedded Messaging Embedded Messaging arrow_drop_down Drag here to set …" at bounding box center [571, 297] width 459 height 71
click at [359, 423] on input "90" at bounding box center [365, 422] width 24 height 12
type input "0"
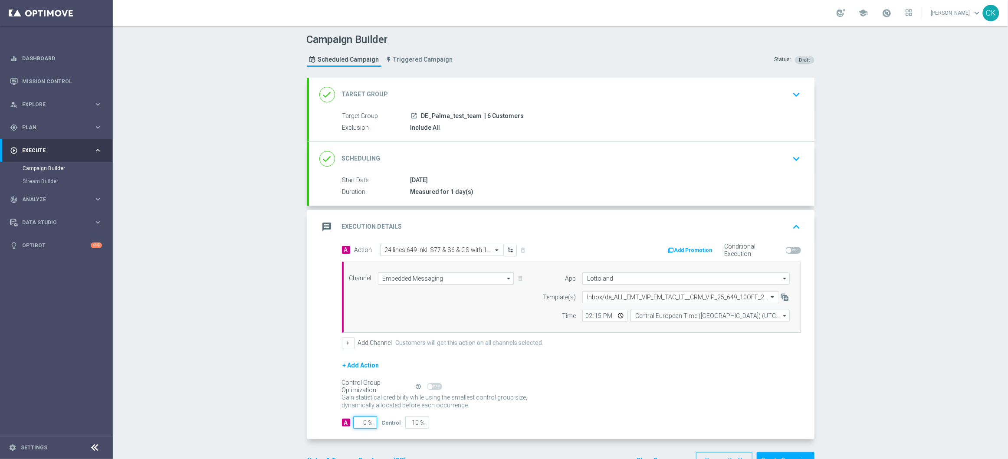
type input "100"
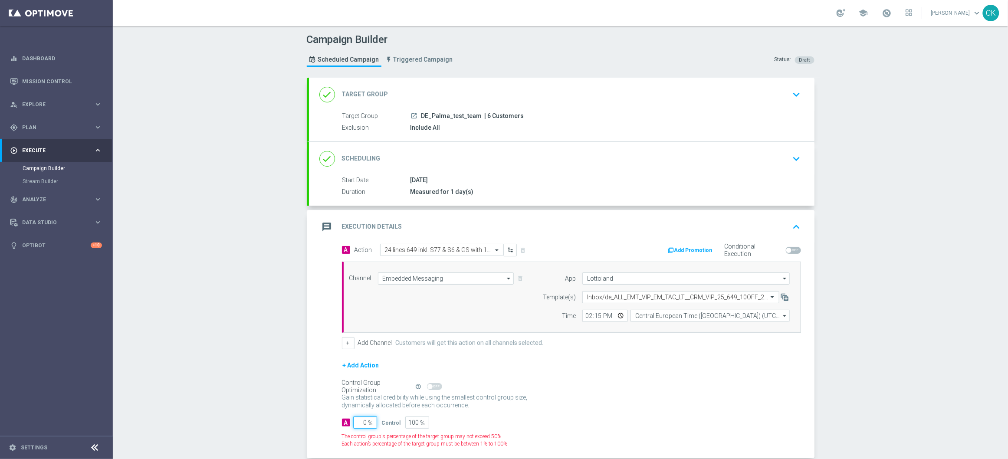
type input "10"
type input "90"
type input "100"
type input "0"
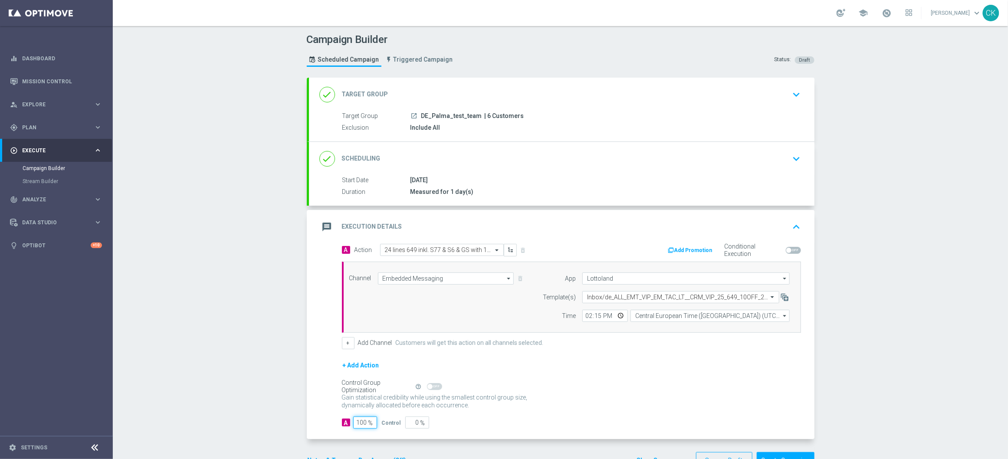
type input "100"
click at [491, 418] on div "A 100 % Control 0 %" at bounding box center [571, 422] width 459 height 12
click at [324, 420] on div "A Action Select action 24 lines 649 inkl. S77 & S6 & GS with 10€ off delete_for…" at bounding box center [561, 342] width 505 height 196
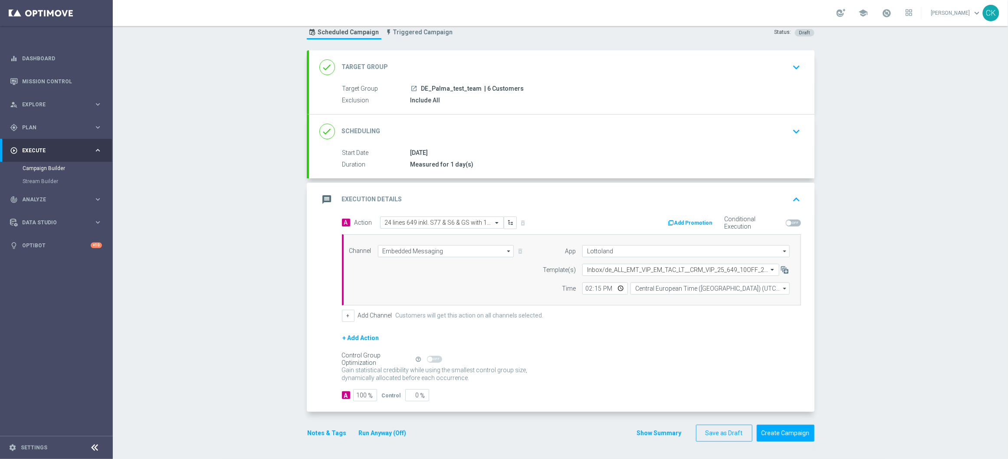
click at [318, 433] on button "Notes & Tags" at bounding box center [327, 433] width 41 height 11
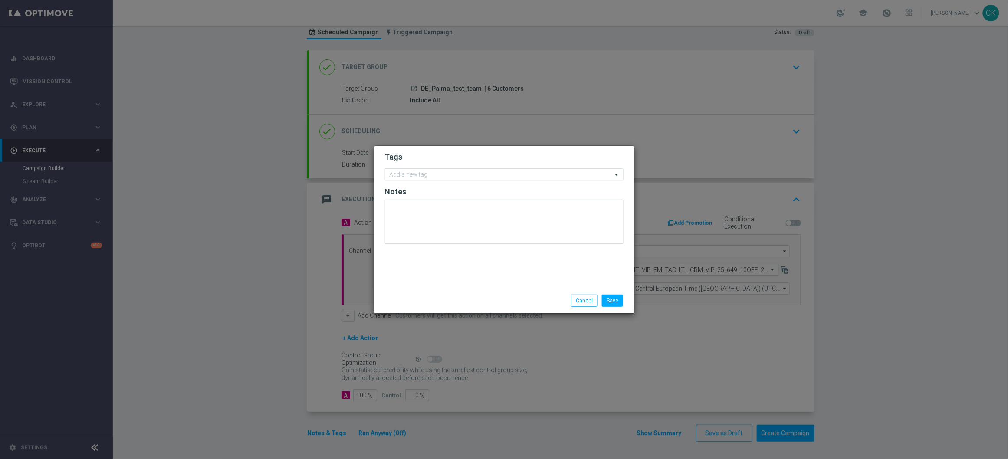
click at [415, 173] on input "text" at bounding box center [500, 174] width 222 height 7
click at [580, 303] on button "Cancel" at bounding box center [584, 300] width 26 height 12
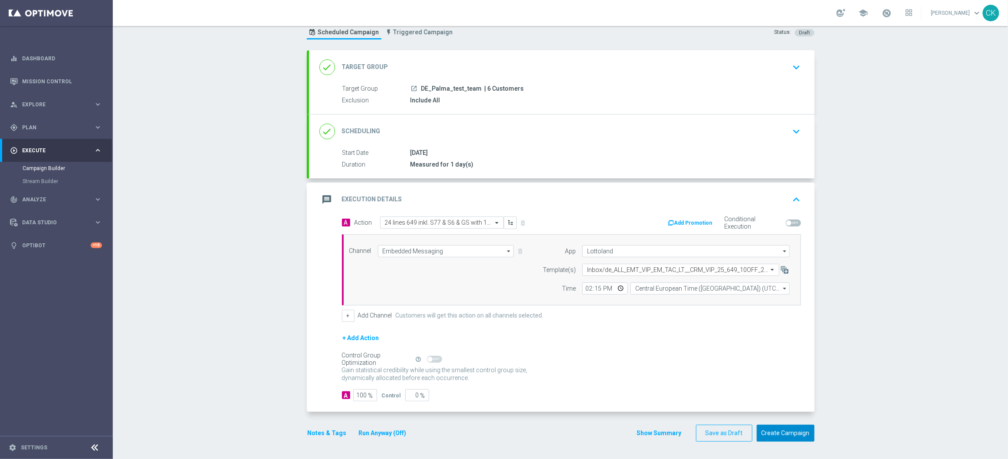
click at [775, 431] on button "Create Campaign" at bounding box center [785, 433] width 58 height 17
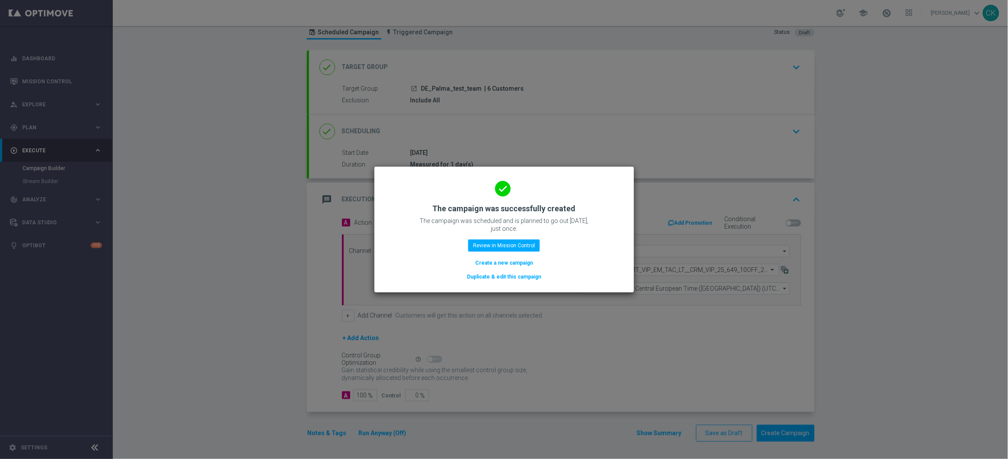
click at [500, 276] on button "Duplicate & edit this campaign" at bounding box center [504, 277] width 76 height 10
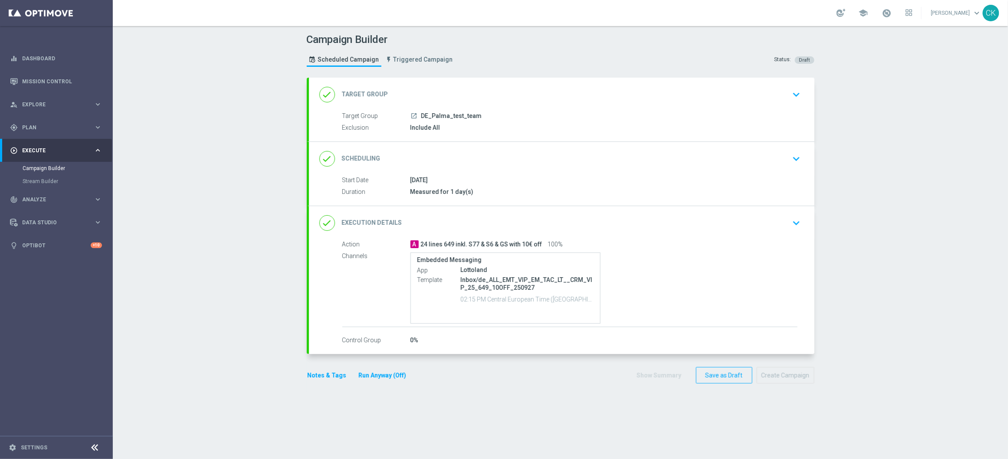
click at [432, 113] on span "DE_Palma_test_team" at bounding box center [451, 116] width 61 height 8
click at [421, 115] on span "DE_Palma_test_team" at bounding box center [451, 116] width 61 height 8
click at [389, 82] on div "done Target Group keyboard_arrow_down" at bounding box center [561, 95] width 505 height 34
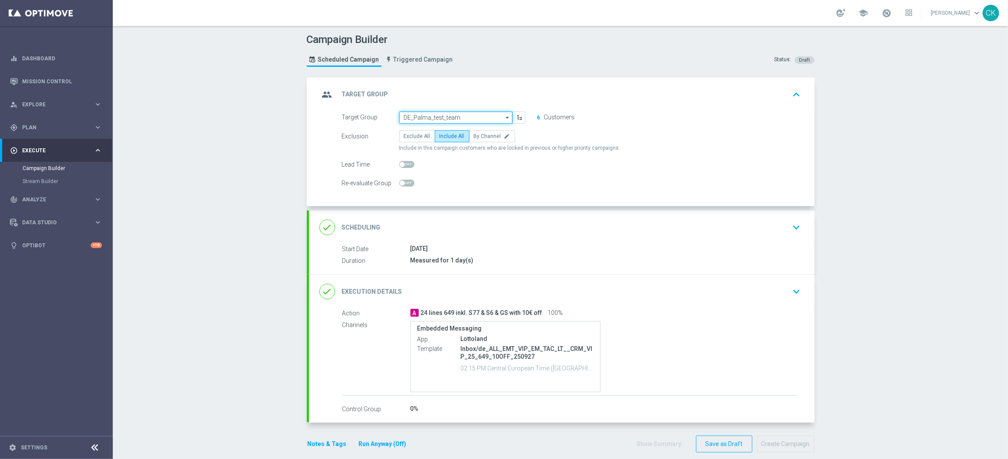
click at [464, 119] on input "DE_Palma_test_team" at bounding box center [455, 117] width 113 height 12
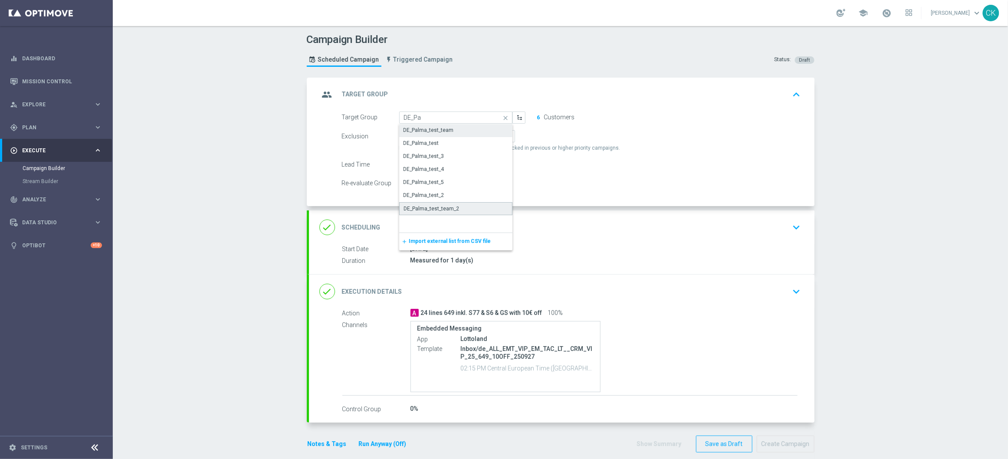
click at [465, 208] on div "DE_Palma_test_team_2" at bounding box center [455, 208] width 113 height 13
type input "DE_Palma_test_team_2"
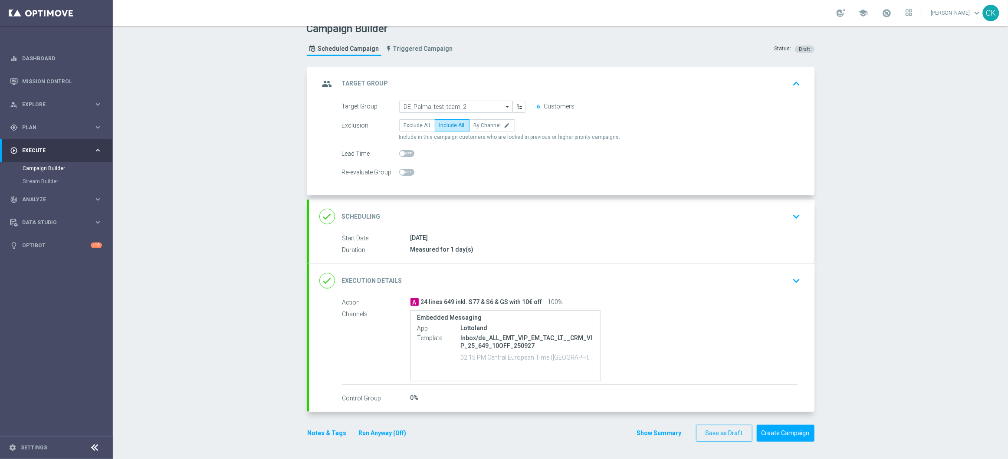
click at [414, 276] on div "done Execution Details keyboard_arrow_down" at bounding box center [561, 280] width 484 height 16
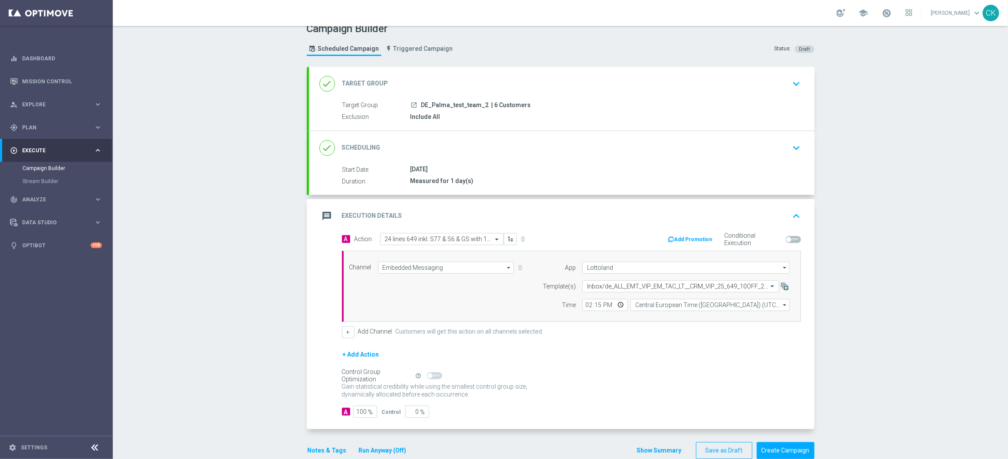
scroll to position [11, 0]
click at [450, 239] on input "text" at bounding box center [433, 238] width 97 height 7
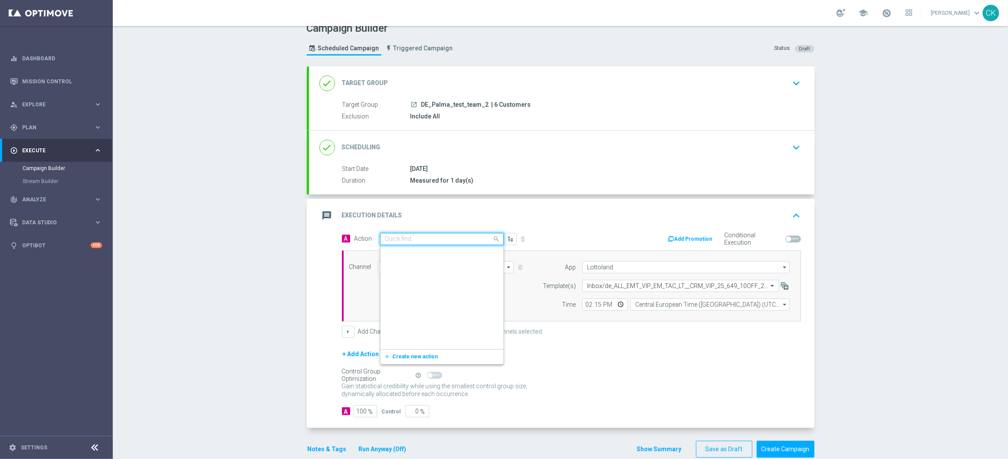
scroll to position [24646, 0]
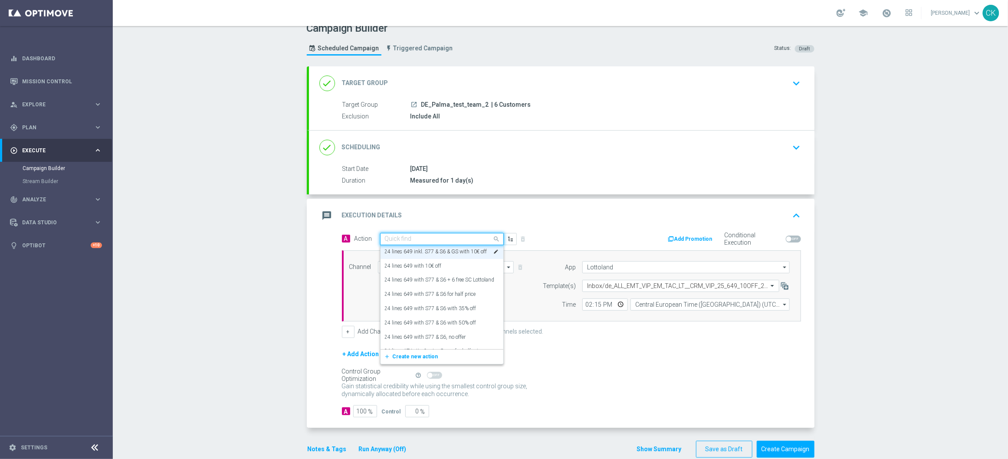
click at [450, 239] on input "text" at bounding box center [433, 239] width 97 height 7
paste input "24 lines AT [GEOGRAPHIC_DATA] inkl. Lotto+ with 10€ off"
type input "24 lines AT [GEOGRAPHIC_DATA] inkl. Lotto+ with 10€ off"
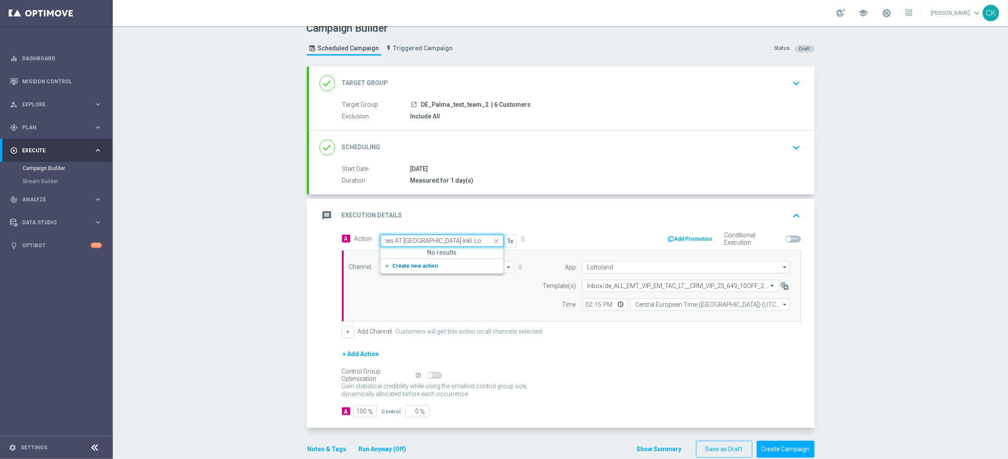
click at [412, 268] on span "Create new action" at bounding box center [416, 266] width 46 height 6
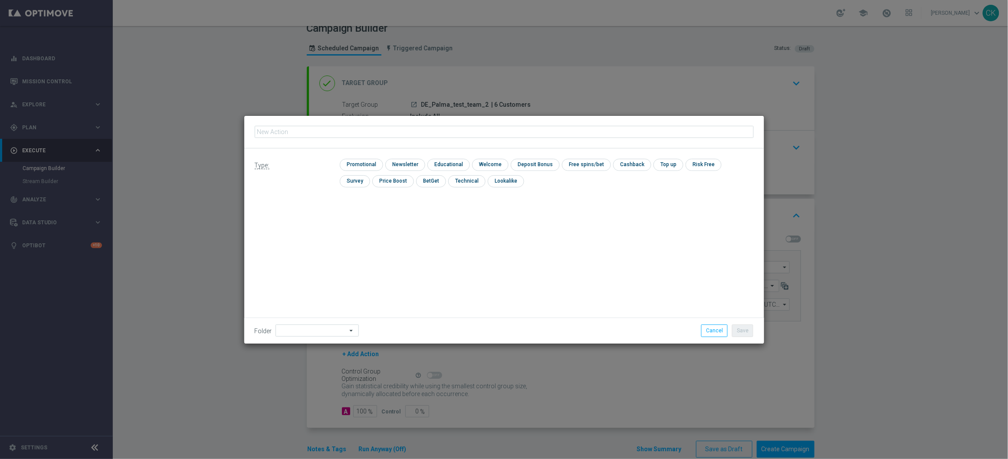
type input "24 lines AT [GEOGRAPHIC_DATA] inkl. Lotto+ with 10€ off"
click at [365, 166] on input "checkbox" at bounding box center [360, 165] width 41 height 12
checkbox input "true"
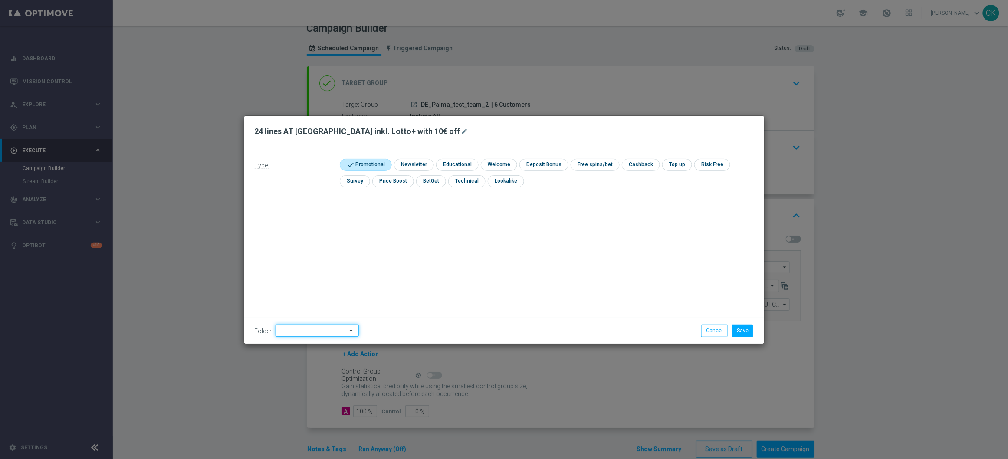
click at [304, 332] on input at bounding box center [316, 330] width 83 height 12
click at [294, 234] on div "DE" at bounding box center [309, 235] width 69 height 12
type input "DE"
click at [294, 234] on div "Type: check Promotional check Newsletter check Educational check Welcome check …" at bounding box center [504, 245] width 520 height 195
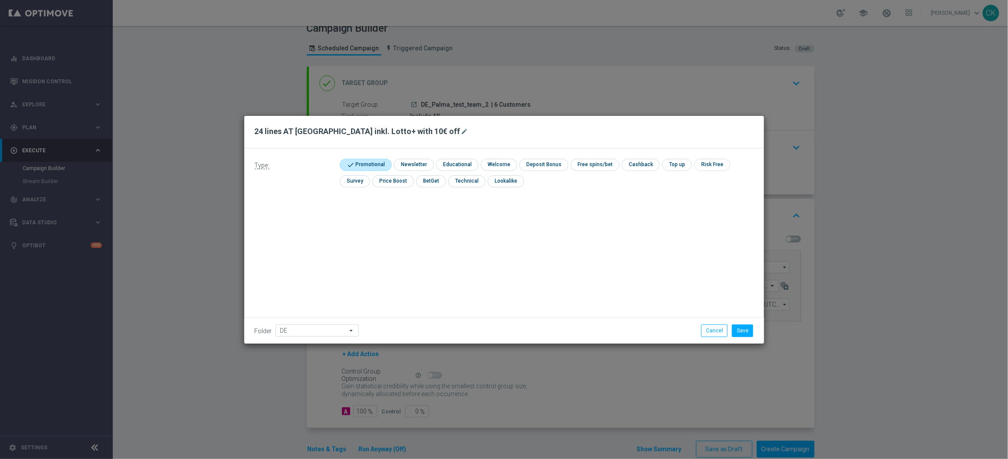
click at [411, 226] on div "Type: check Promotional check Newsletter check Educational check Welcome check …" at bounding box center [504, 245] width 520 height 195
click at [746, 331] on button "Save" at bounding box center [742, 330] width 21 height 12
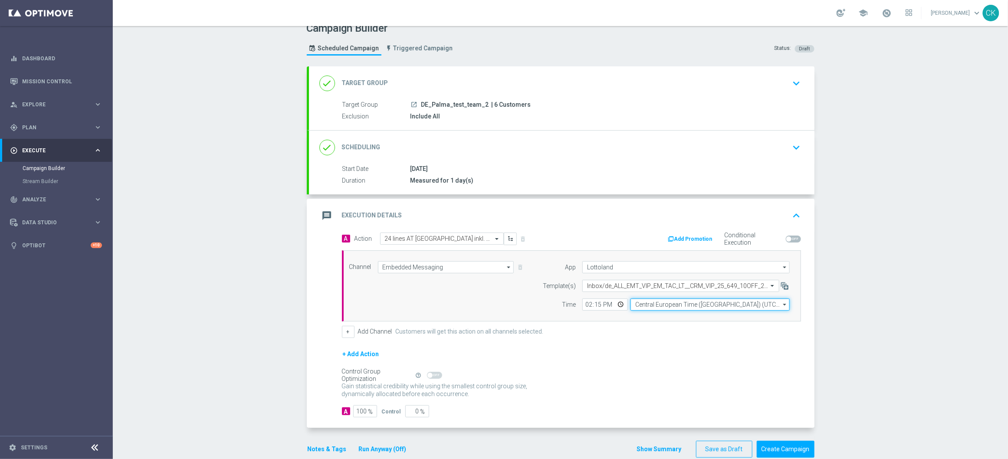
click at [657, 304] on input "Central European Time ([GEOGRAPHIC_DATA]) (UTC +02:00)" at bounding box center [709, 304] width 159 height 12
click at [657, 304] on input at bounding box center [709, 304] width 159 height 12
click at [658, 318] on div "Central European Time ([GEOGRAPHIC_DATA]) (UTC +02:00)" at bounding box center [706, 318] width 142 height 8
type input "Central European Time ([GEOGRAPHIC_DATA]) (UTC +02:00)"
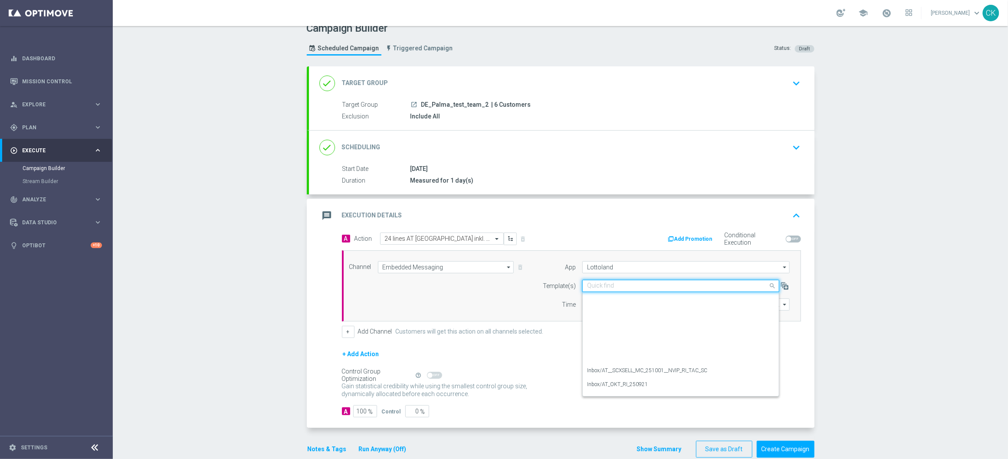
click at [663, 283] on input "text" at bounding box center [672, 285] width 170 height 7
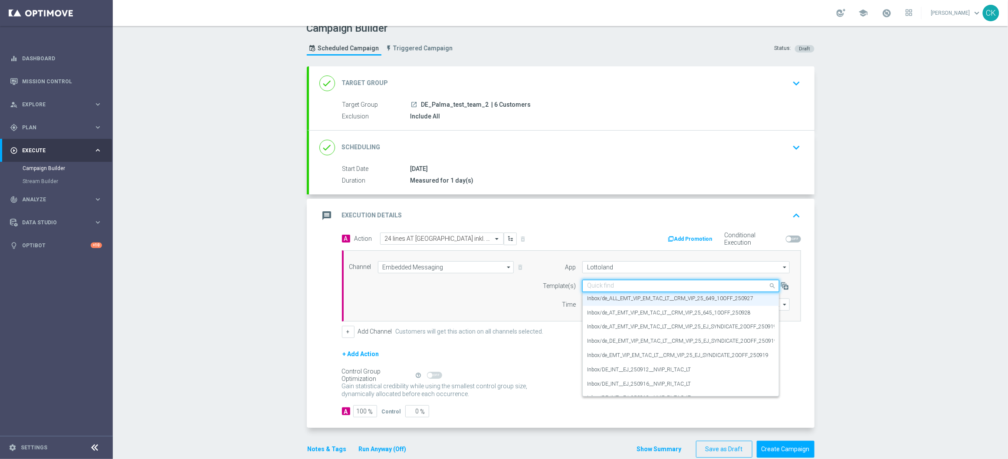
paste input "de_AT_EMT_VIP_EM_TAC_LT__CRM_VIP_25_645_10OFF_250928"
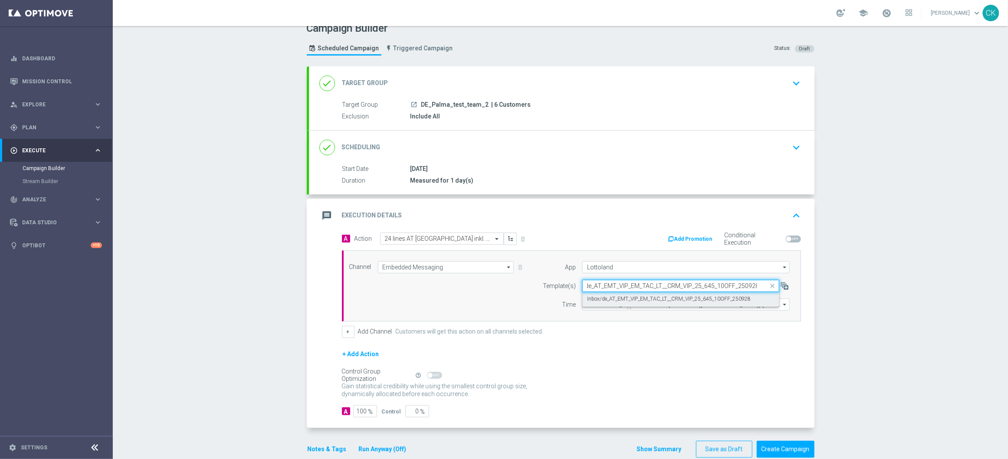
click at [630, 298] on label "Inbox/de_AT_EMT_VIP_EM_TAC_LT__CRM_VIP_25_645_10OFF_250928" at bounding box center [669, 298] width 164 height 7
type input "de_AT_EMT_VIP_EM_TAC_LT__CRM_VIP_25_645_10OFF_250928"
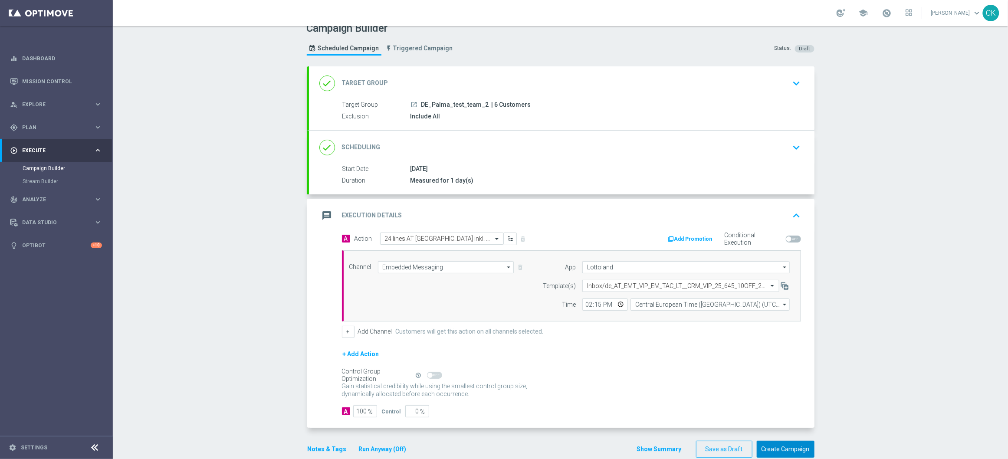
click at [770, 448] on button "Create Campaign" at bounding box center [785, 449] width 58 height 17
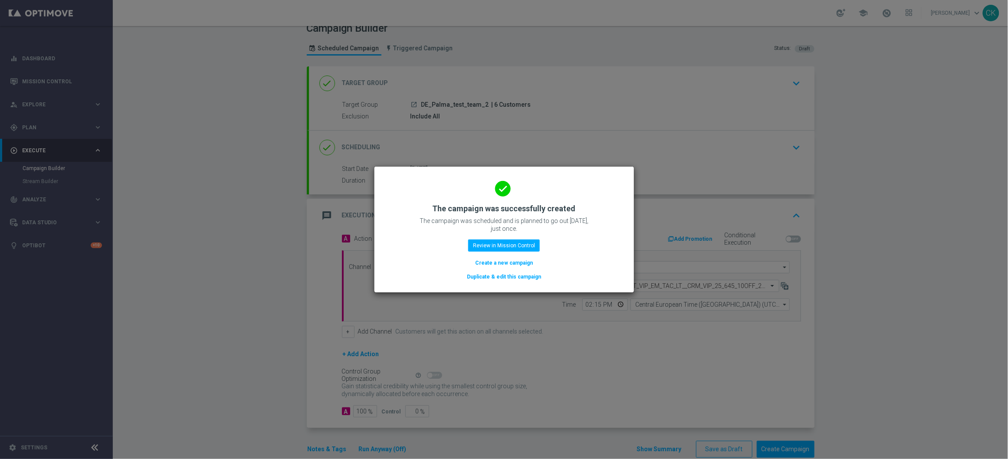
click at [506, 261] on button "Create a new campaign" at bounding box center [503, 263] width 59 height 10
